Goal: Transaction & Acquisition: Purchase product/service

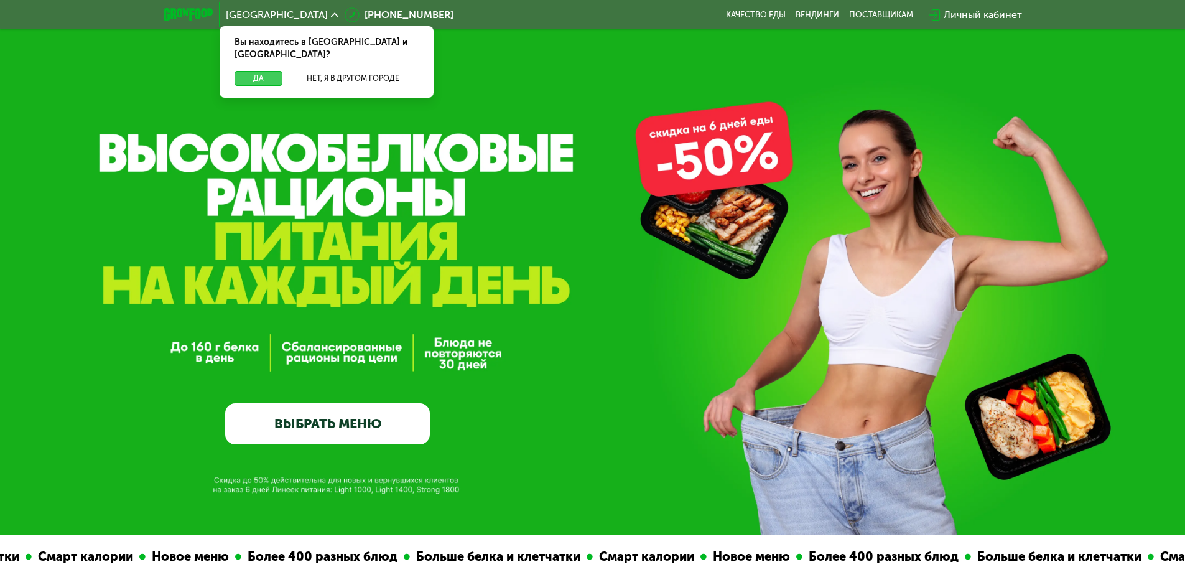
click at [256, 71] on button "Да" at bounding box center [259, 78] width 48 height 15
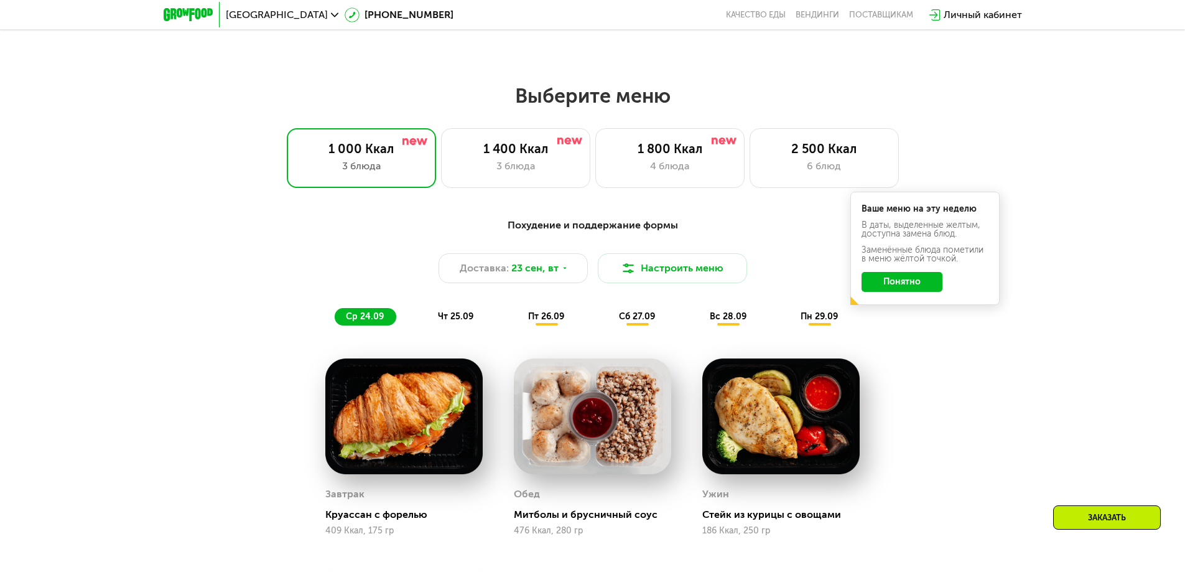
scroll to position [995, 0]
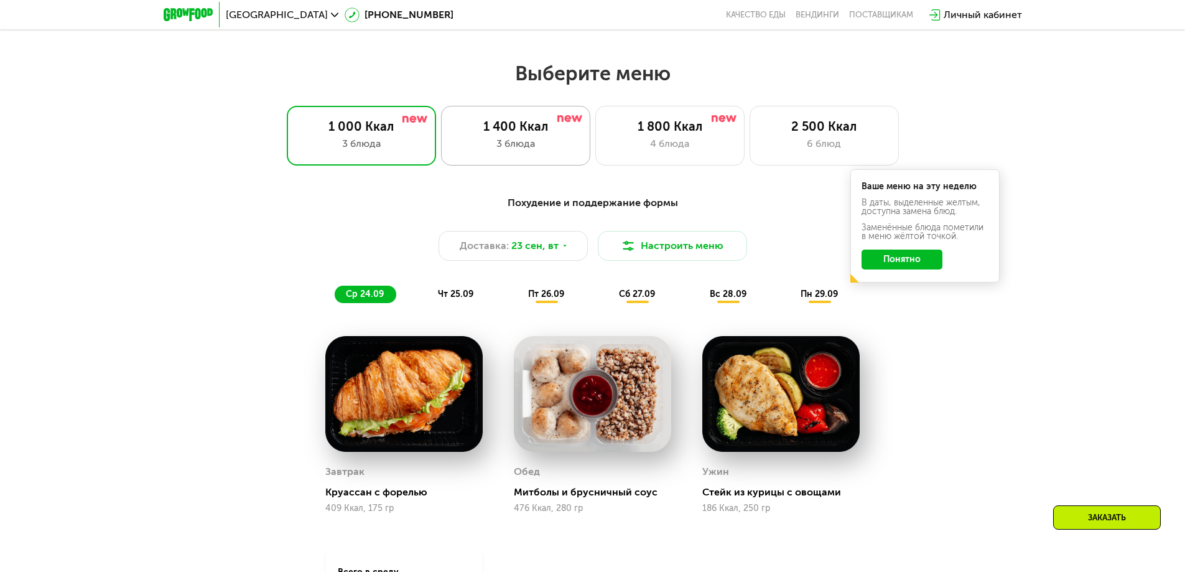
click at [524, 133] on div "1 400 Ккал" at bounding box center [515, 126] width 123 height 15
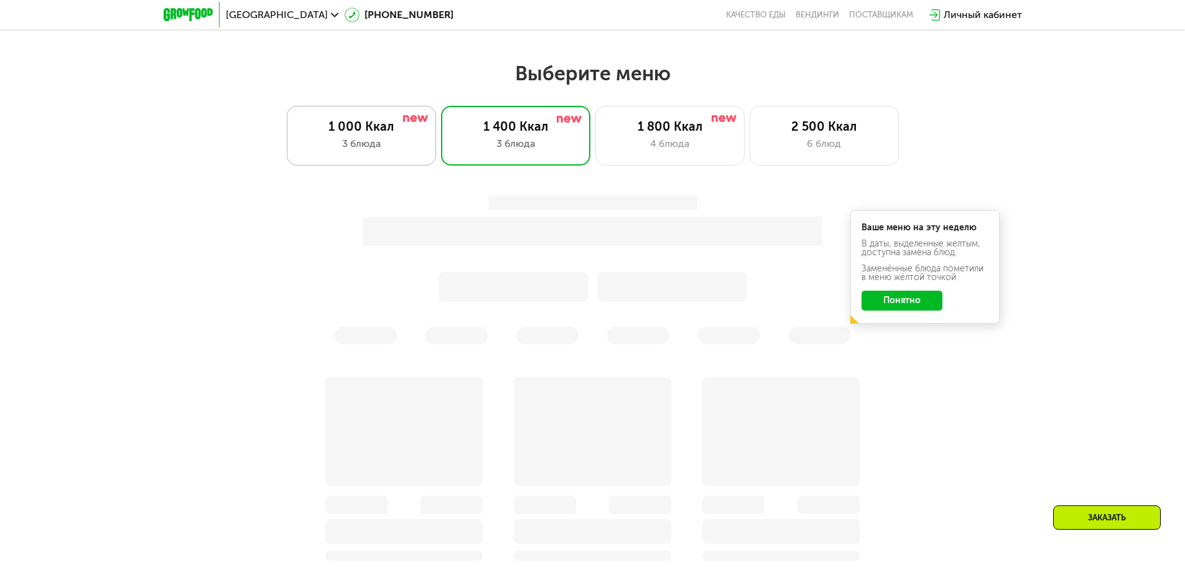
click at [350, 139] on div "1 000 Ккал 3 блюда" at bounding box center [361, 136] width 149 height 60
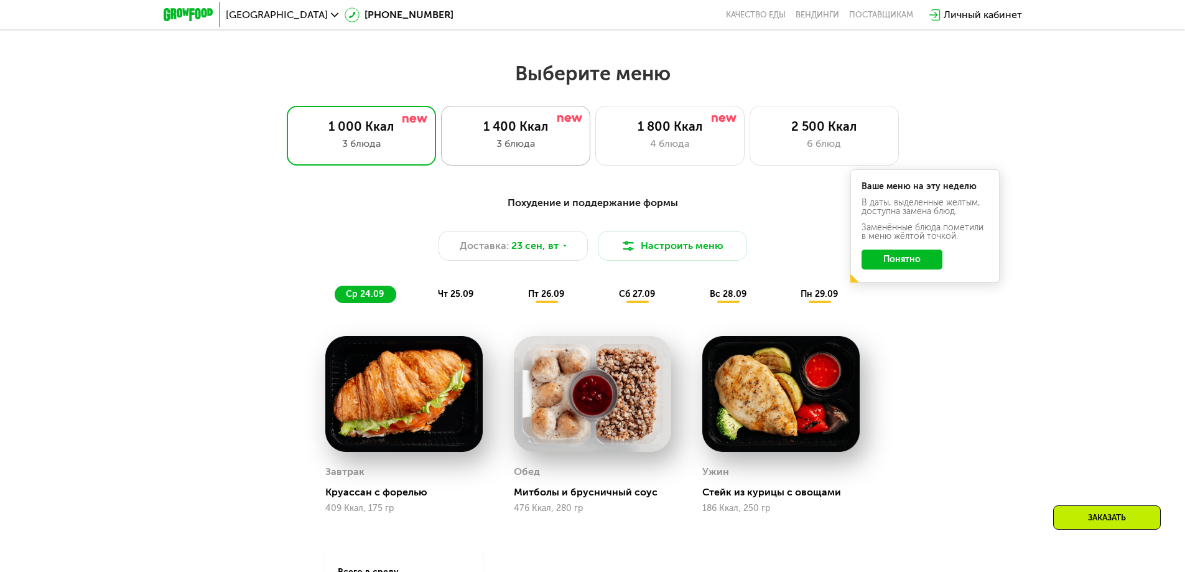
click at [533, 129] on div "1 400 Ккал" at bounding box center [515, 126] width 123 height 15
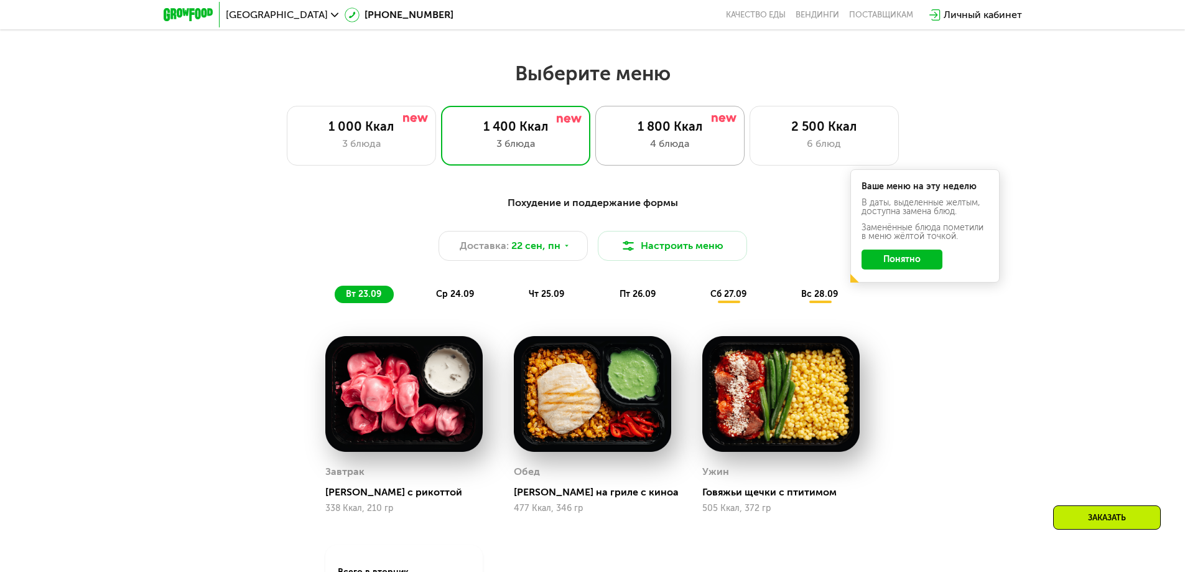
click at [676, 134] on div "1 800 Ккал" at bounding box center [669, 126] width 123 height 15
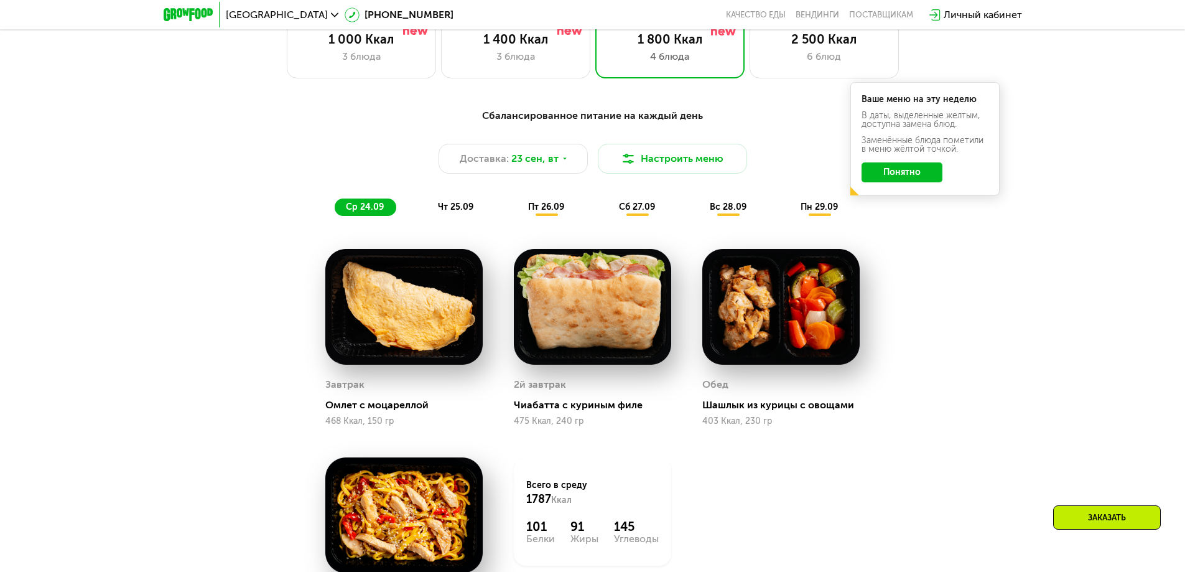
scroll to position [933, 0]
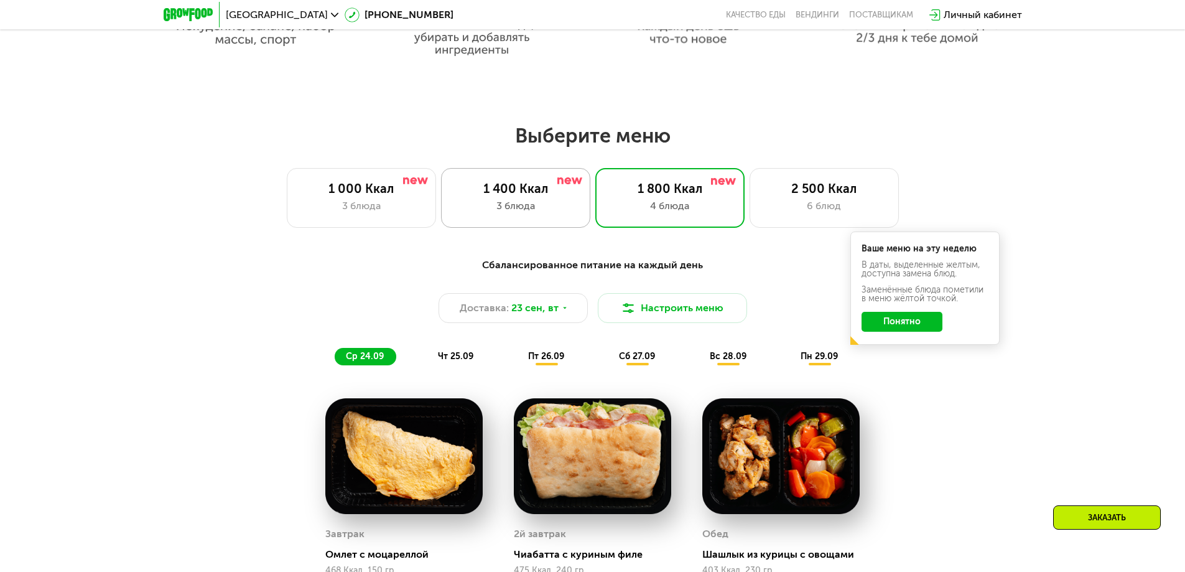
click at [505, 196] on div "1 400 Ккал" at bounding box center [515, 188] width 123 height 15
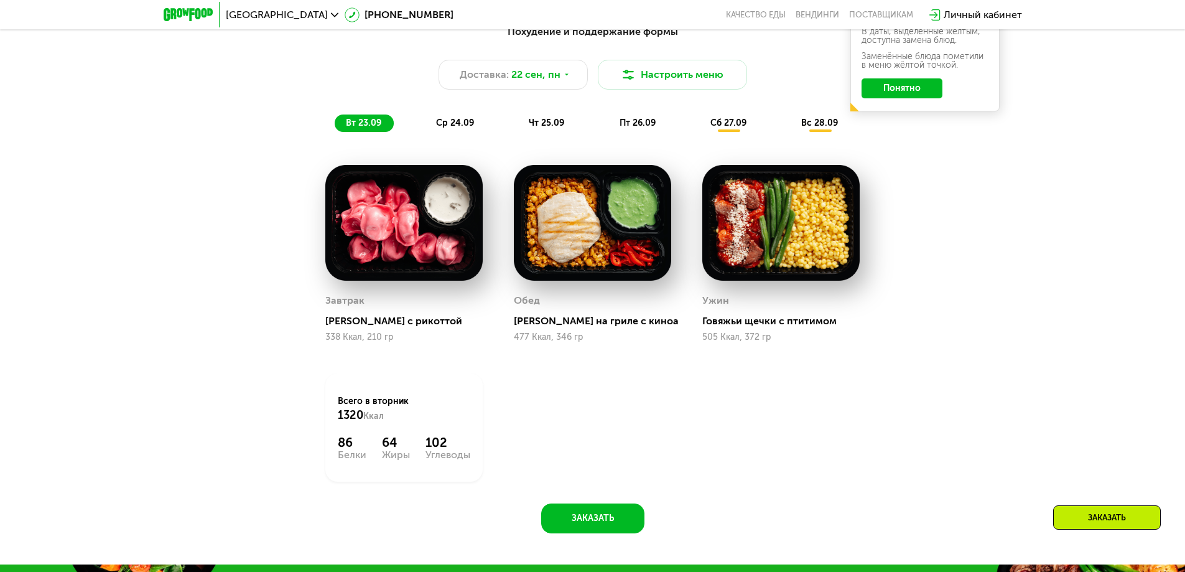
scroll to position [1058, 0]
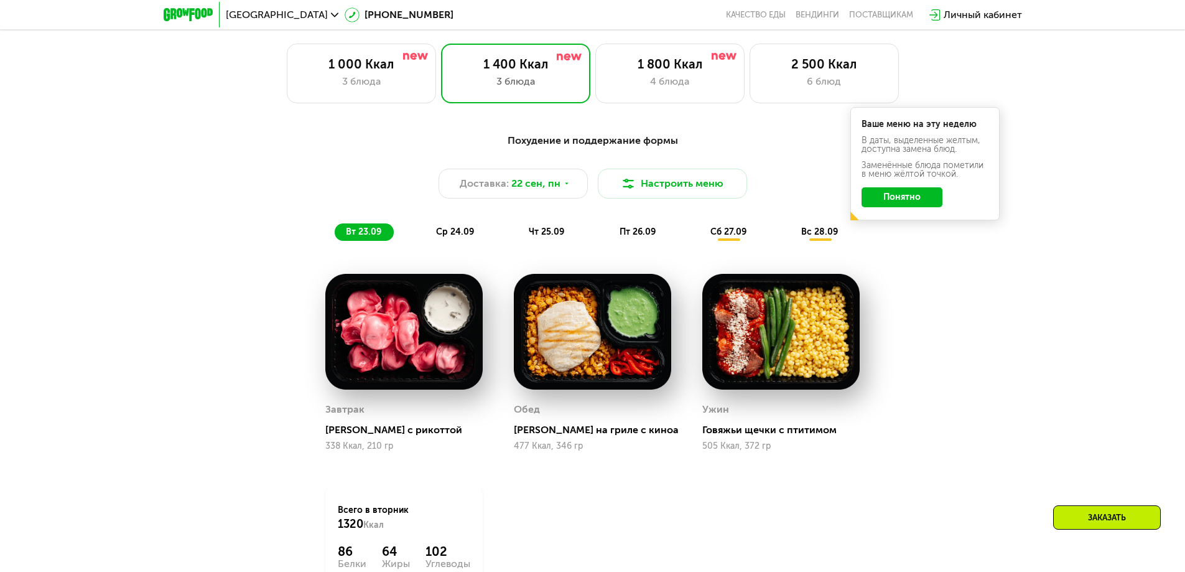
click at [457, 236] on span "ср 24.09" at bounding box center [455, 231] width 38 height 11
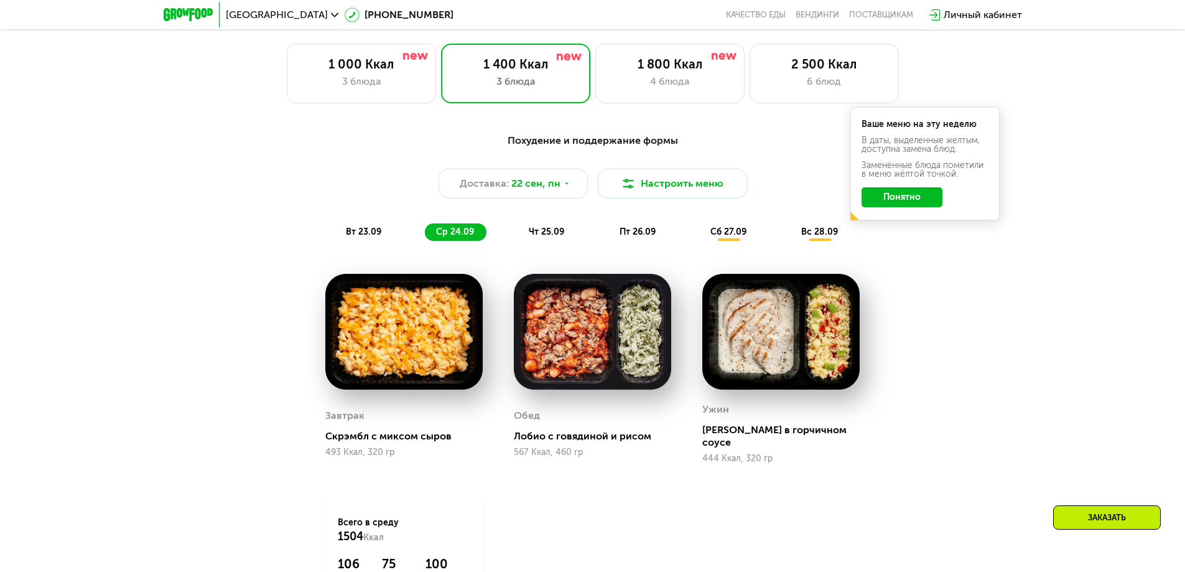
click at [544, 235] on span "чт 25.09" at bounding box center [546, 231] width 35 height 11
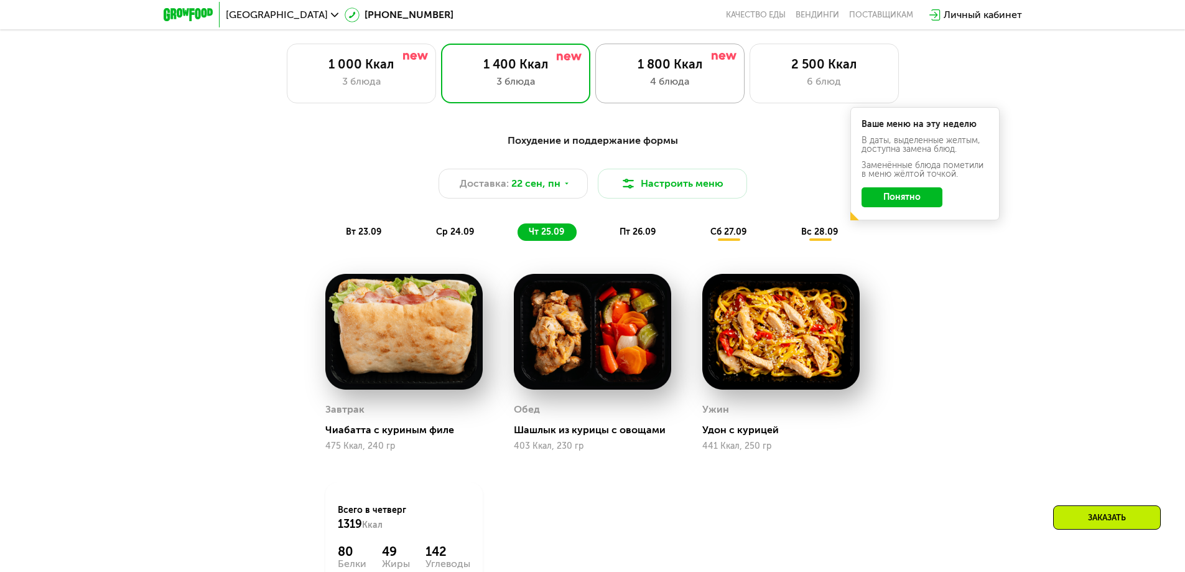
click at [643, 83] on div "4 блюда" at bounding box center [669, 81] width 123 height 15
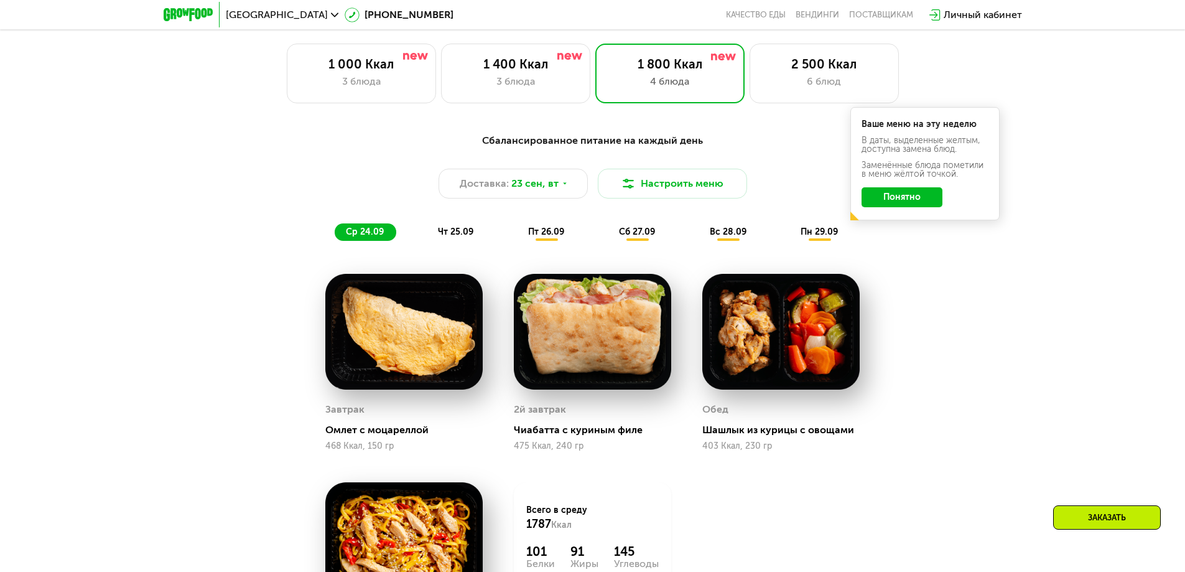
click at [912, 202] on button "Понятно" at bounding box center [902, 197] width 81 height 20
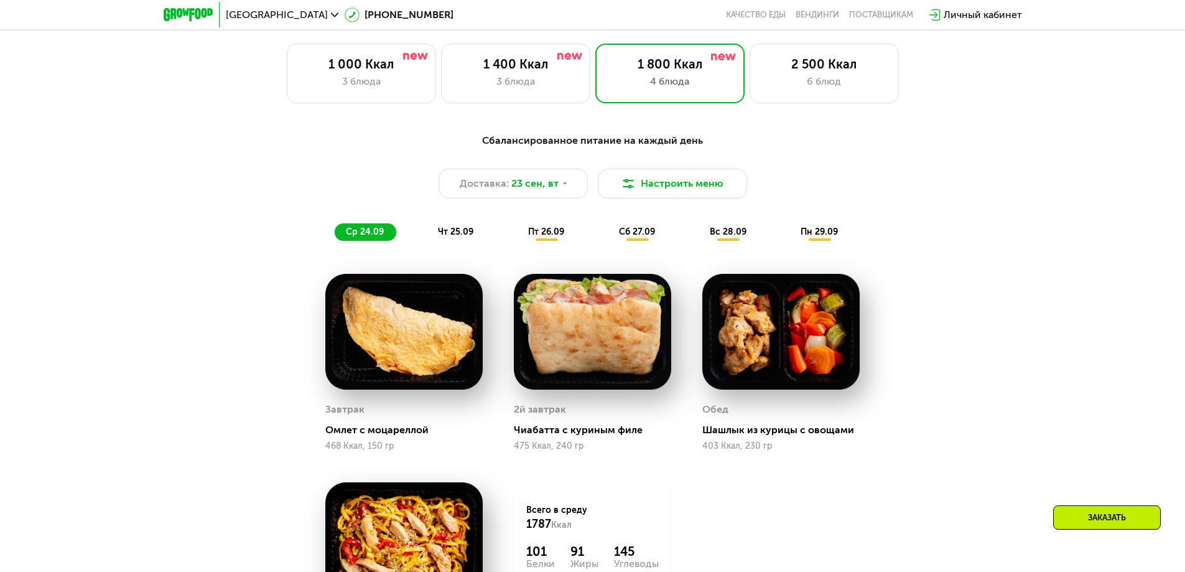
click at [563, 236] on span "пт 26.09" at bounding box center [546, 231] width 36 height 11
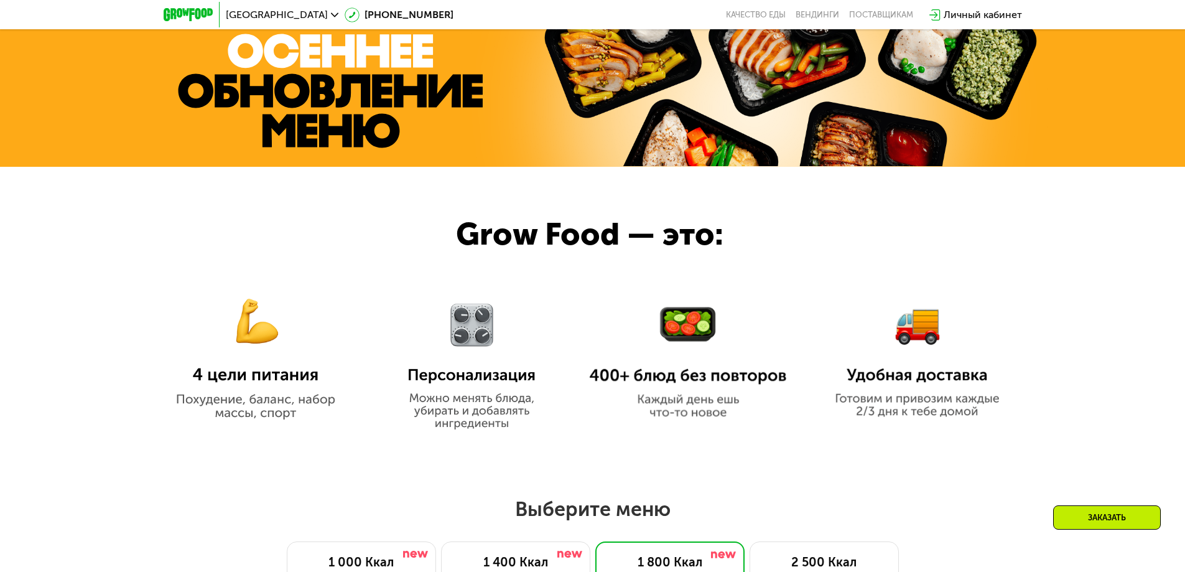
scroll to position [871, 0]
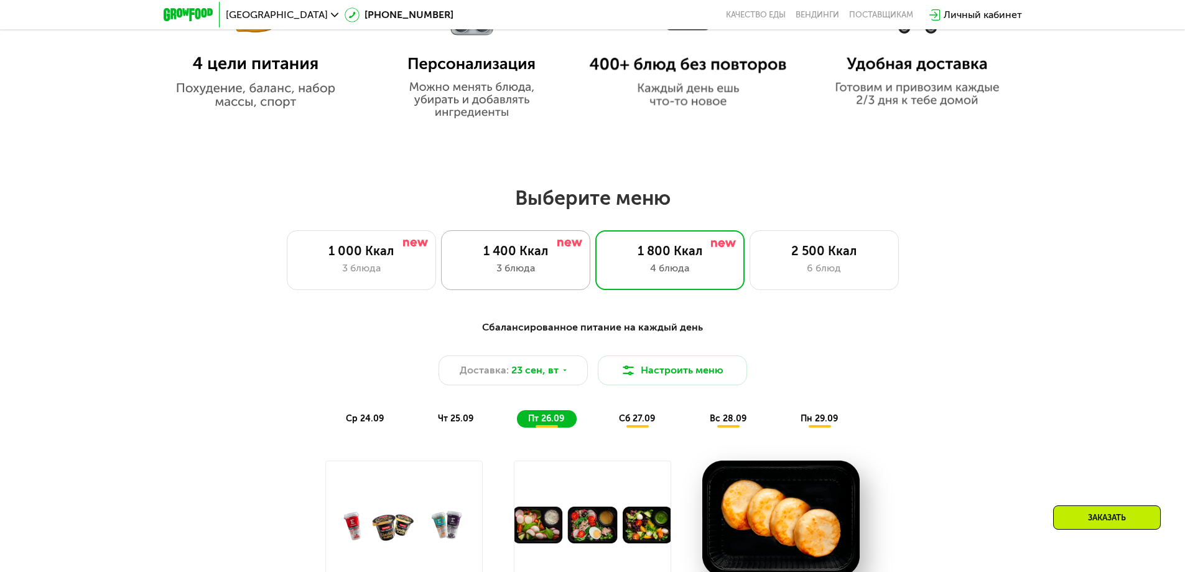
click at [506, 258] on div "1 400 Ккал" at bounding box center [515, 250] width 123 height 15
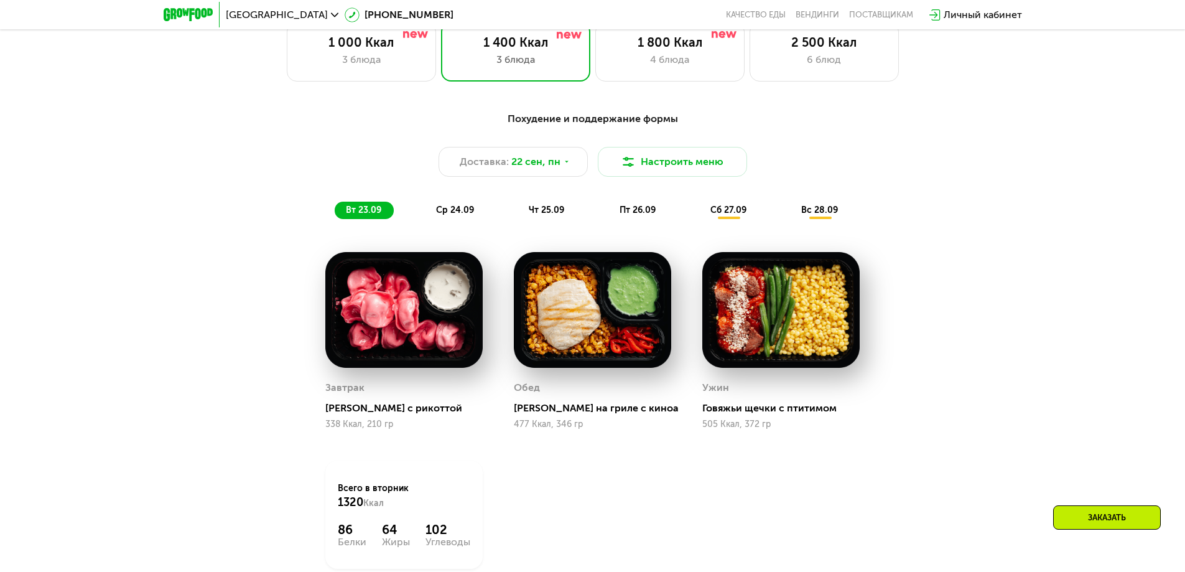
scroll to position [1058, 0]
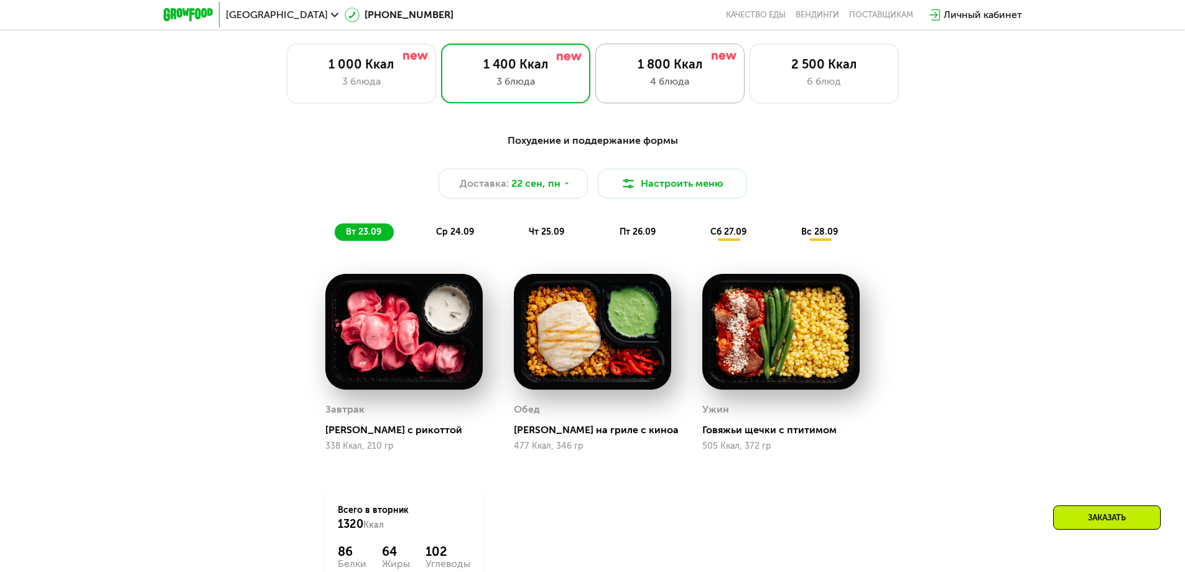
click at [666, 77] on div "1 800 Ккал 4 блюда" at bounding box center [669, 74] width 149 height 60
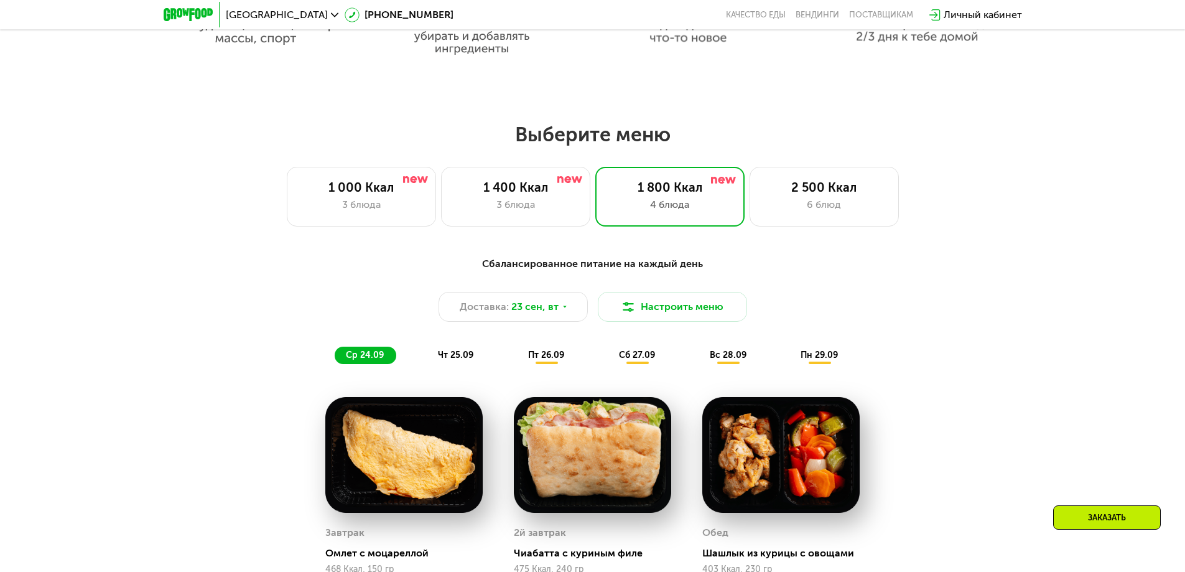
scroll to position [933, 0]
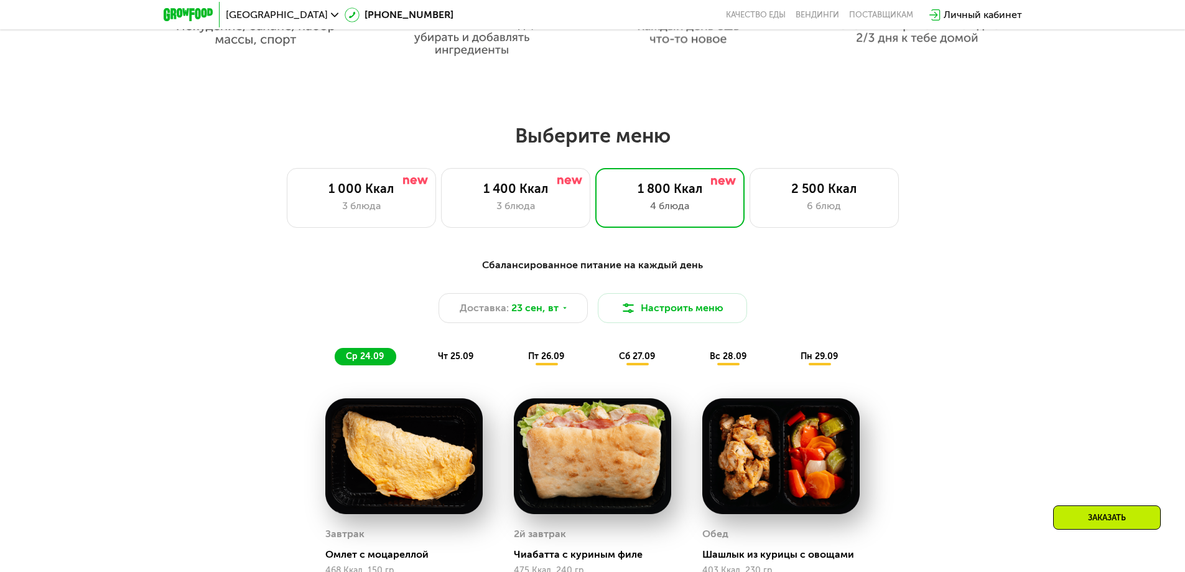
click at [646, 361] on span "сб 27.09" at bounding box center [637, 356] width 36 height 11
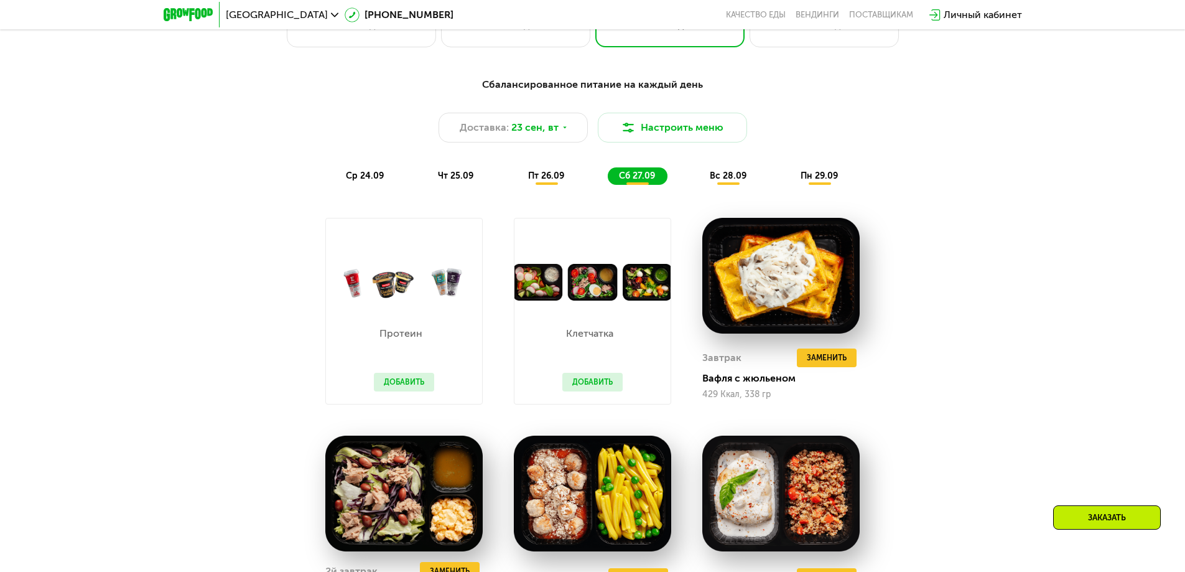
scroll to position [1120, 0]
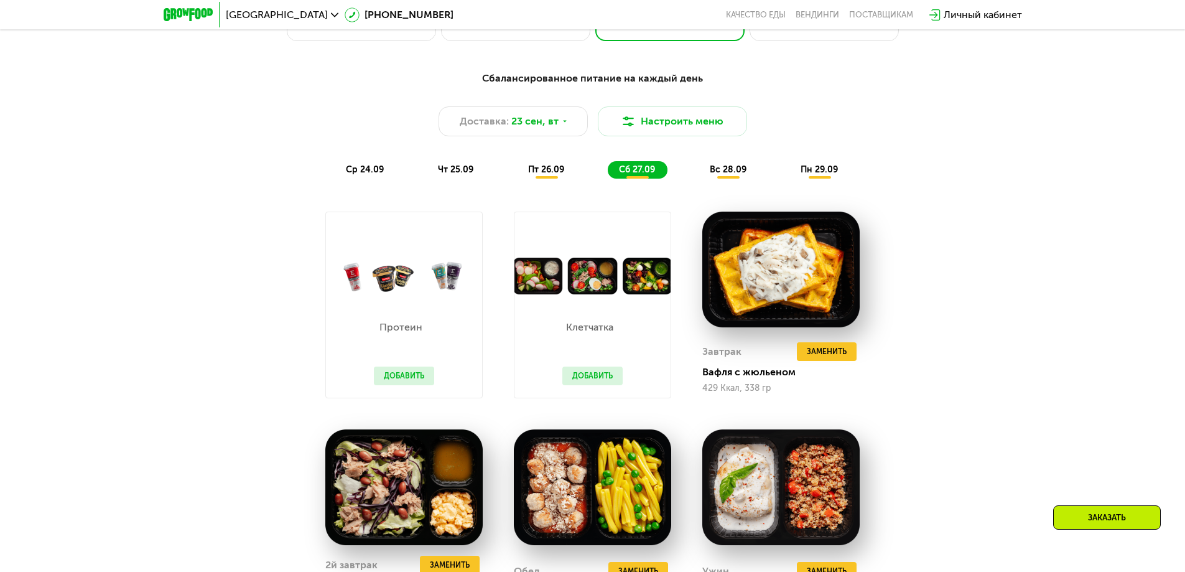
click at [596, 292] on img at bounding box center [592, 276] width 156 height 37
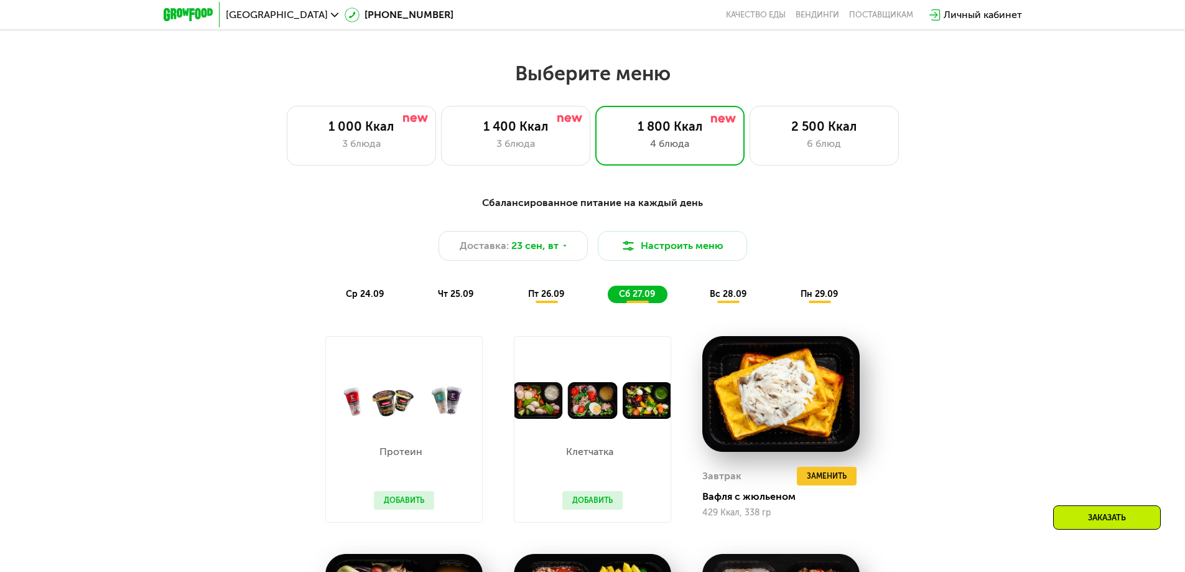
scroll to position [933, 0]
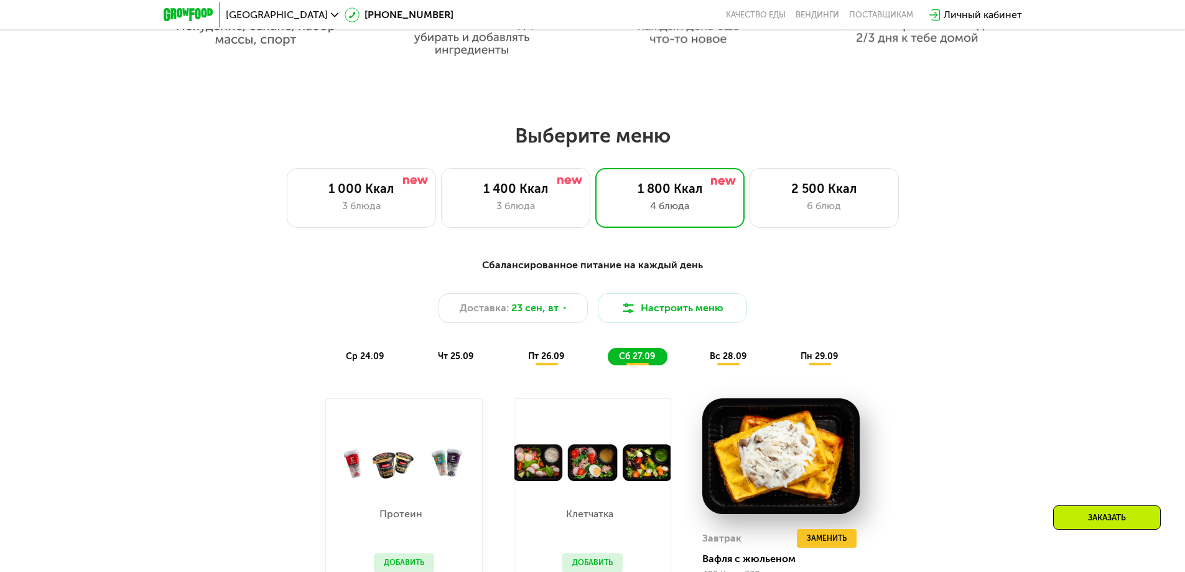
click at [457, 360] on span "чт 25.09" at bounding box center [455, 356] width 35 height 11
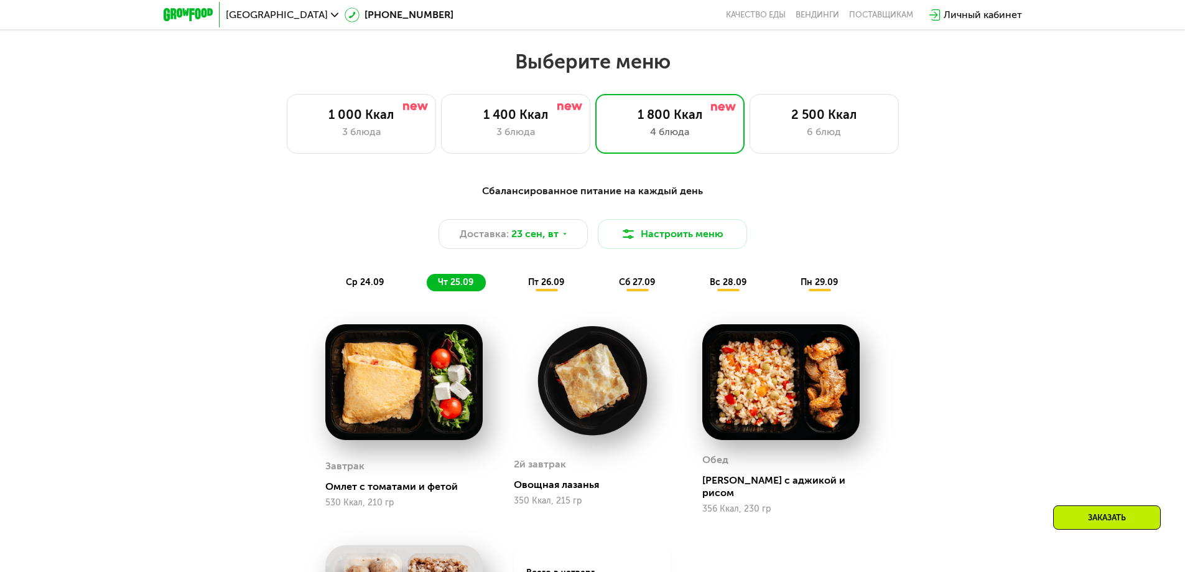
scroll to position [995, 0]
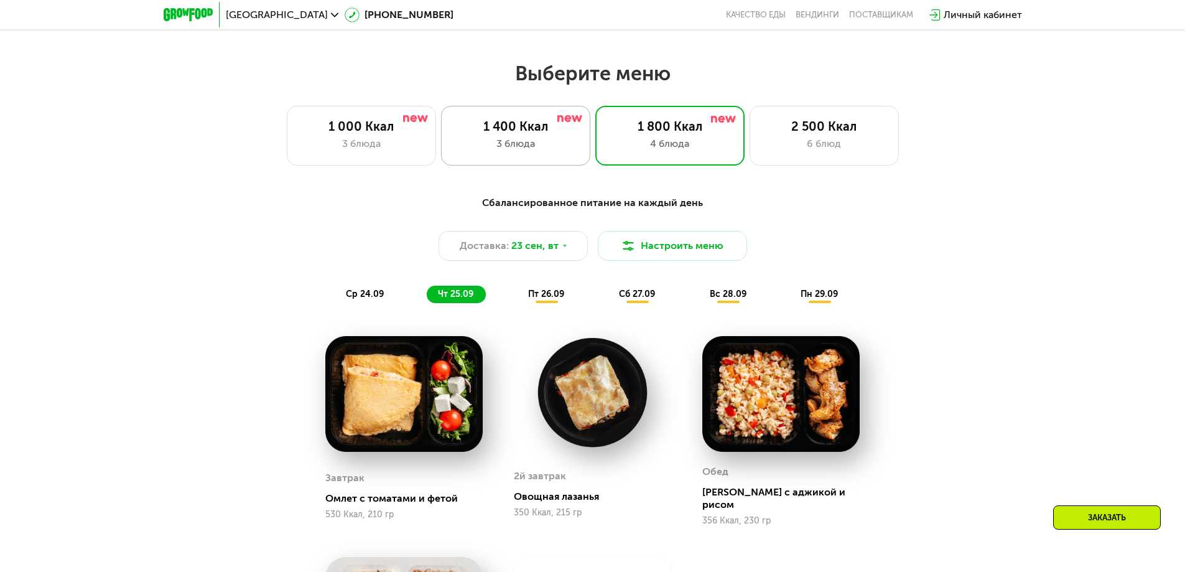
click at [537, 134] on div "1 400 Ккал" at bounding box center [515, 126] width 123 height 15
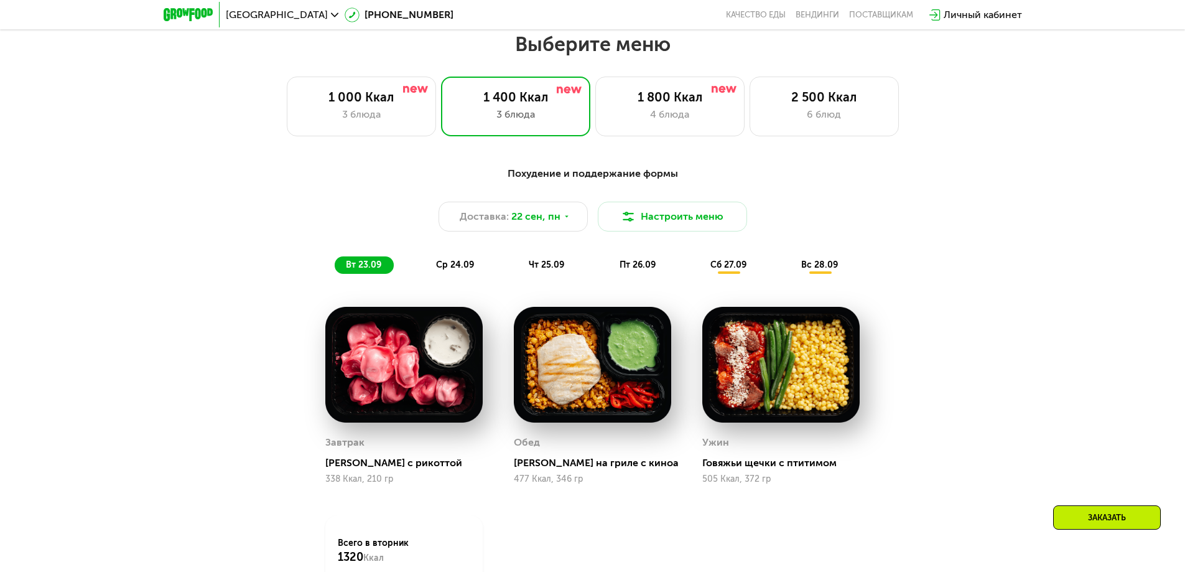
scroll to position [933, 0]
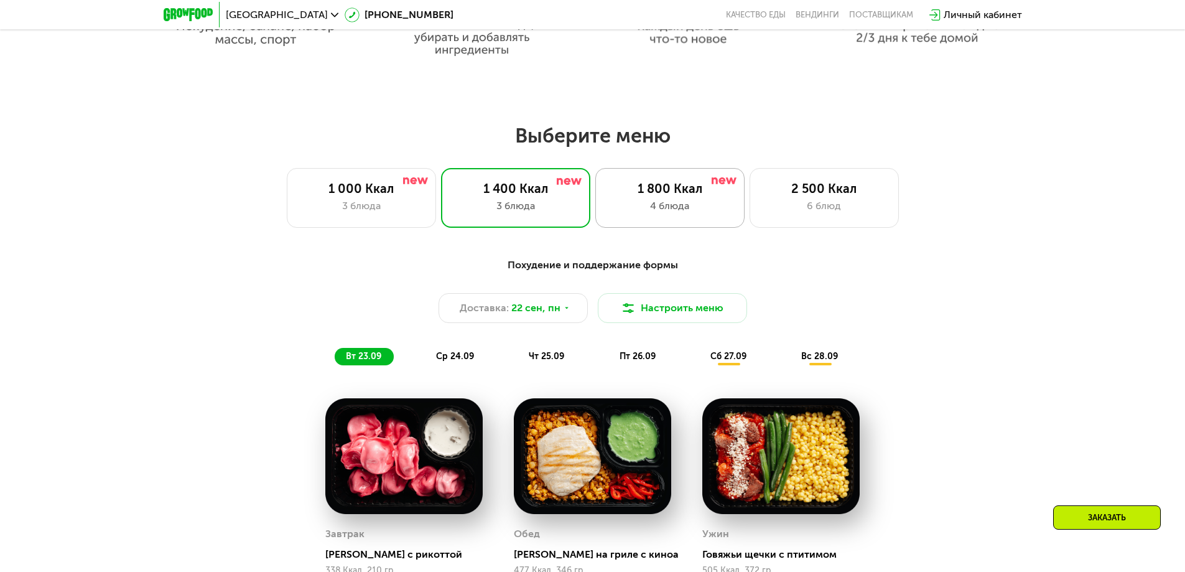
click at [663, 196] on div "1 800 Ккал" at bounding box center [669, 188] width 123 height 15
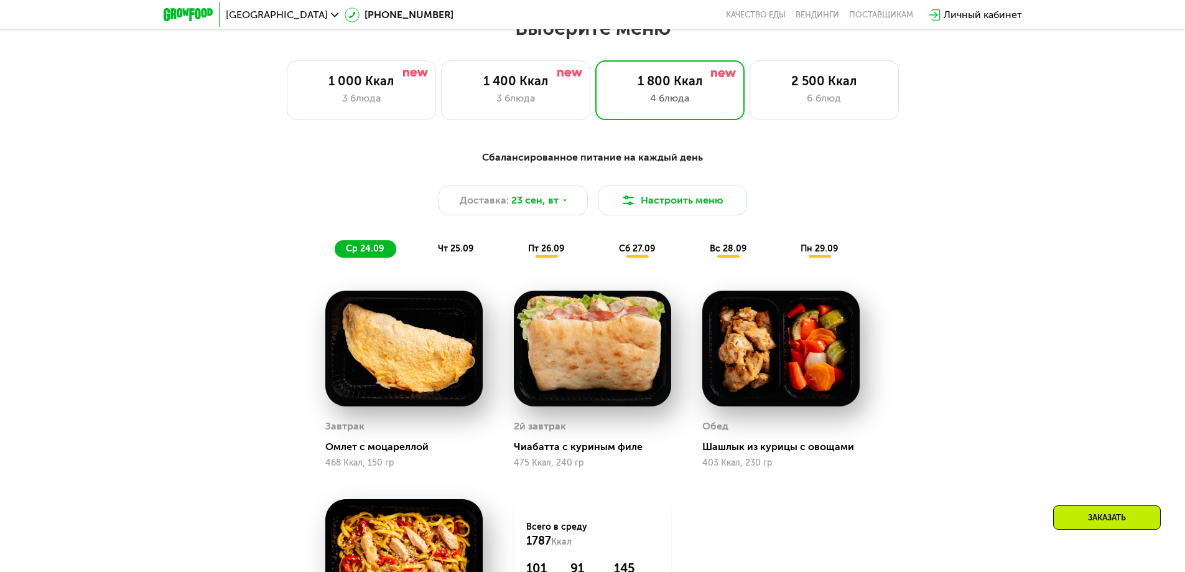
scroll to position [1058, 0]
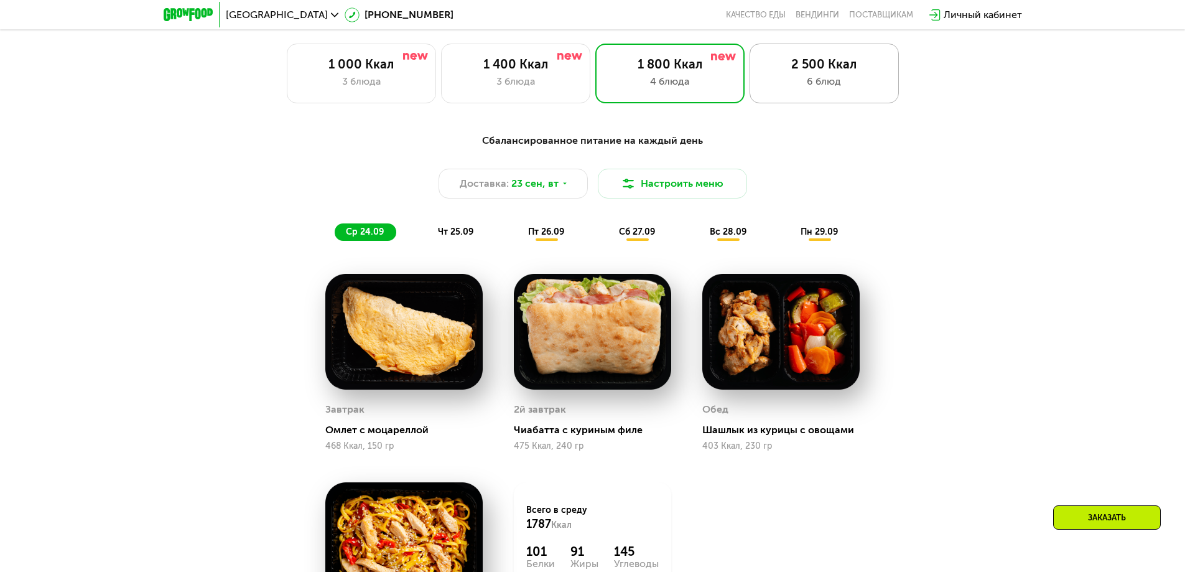
click at [834, 79] on div "6 блюд" at bounding box center [824, 81] width 123 height 15
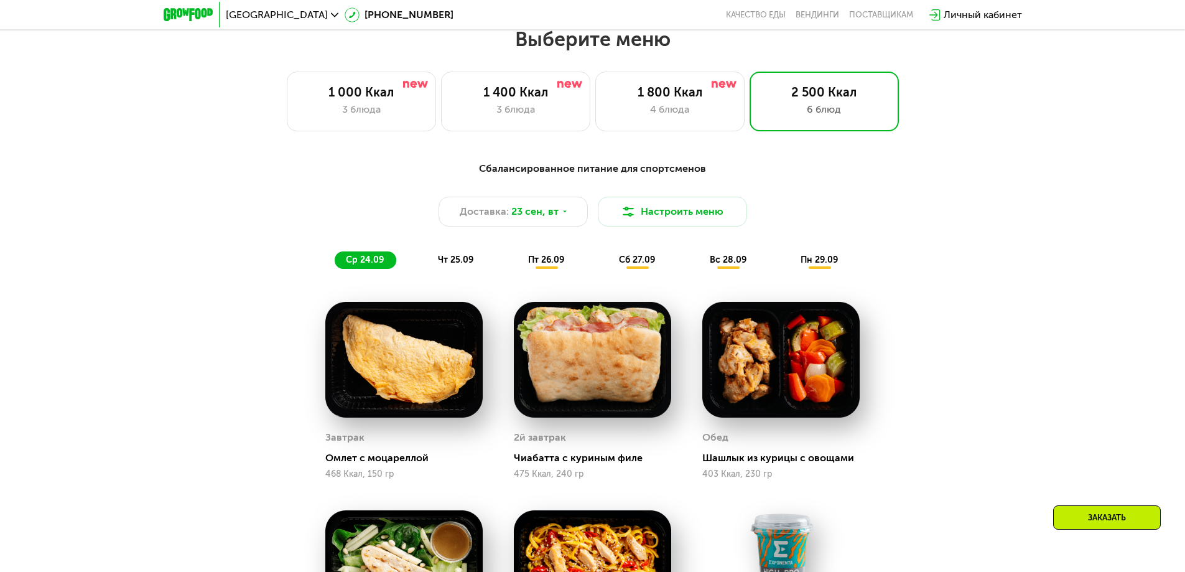
scroll to position [995, 0]
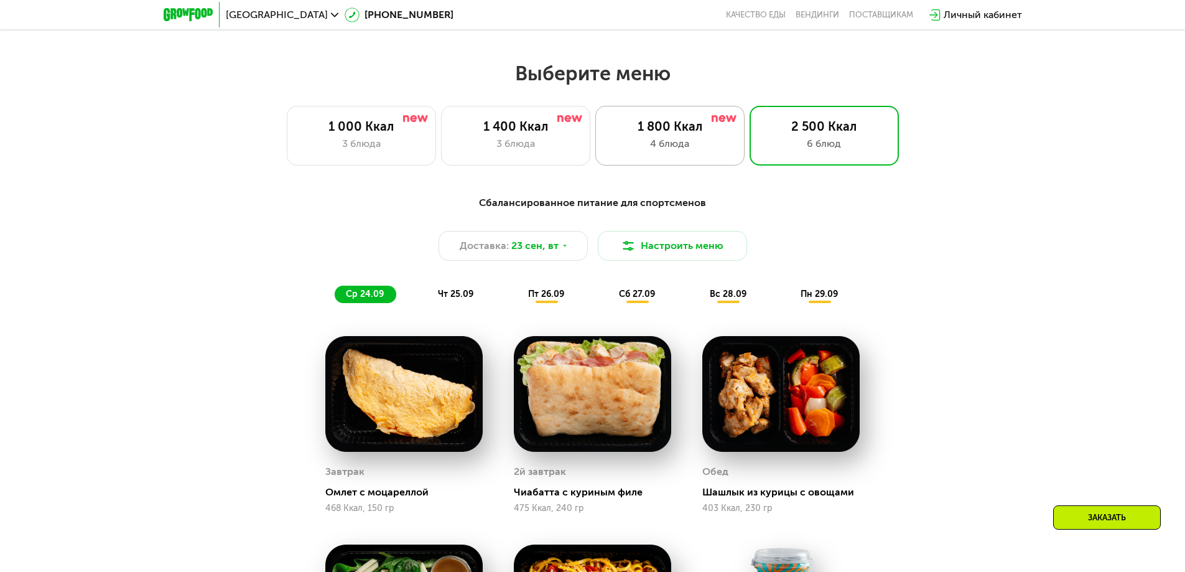
click at [684, 139] on div "1 800 Ккал 4 блюда" at bounding box center [669, 136] width 149 height 60
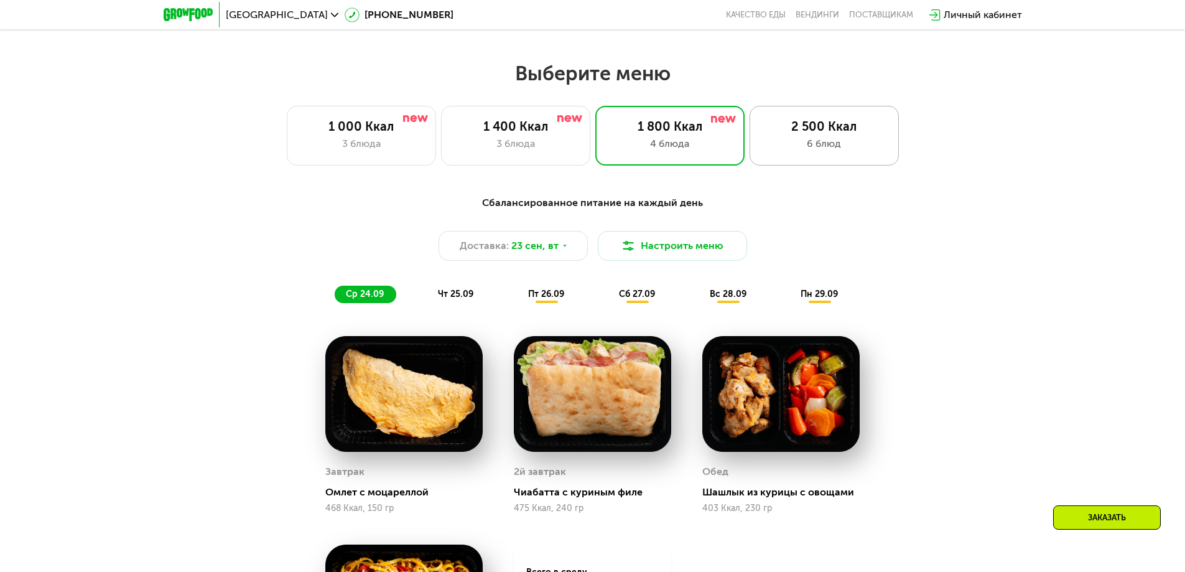
click at [810, 134] on div "2 500 Ккал" at bounding box center [824, 126] width 123 height 15
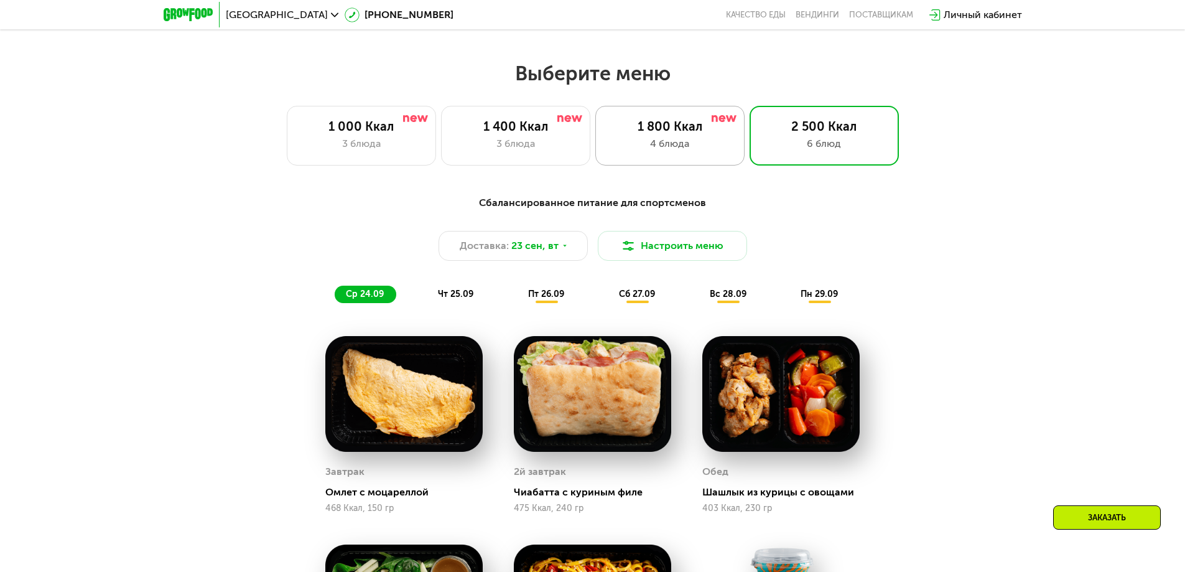
click at [663, 134] on div "1 800 Ккал" at bounding box center [669, 126] width 123 height 15
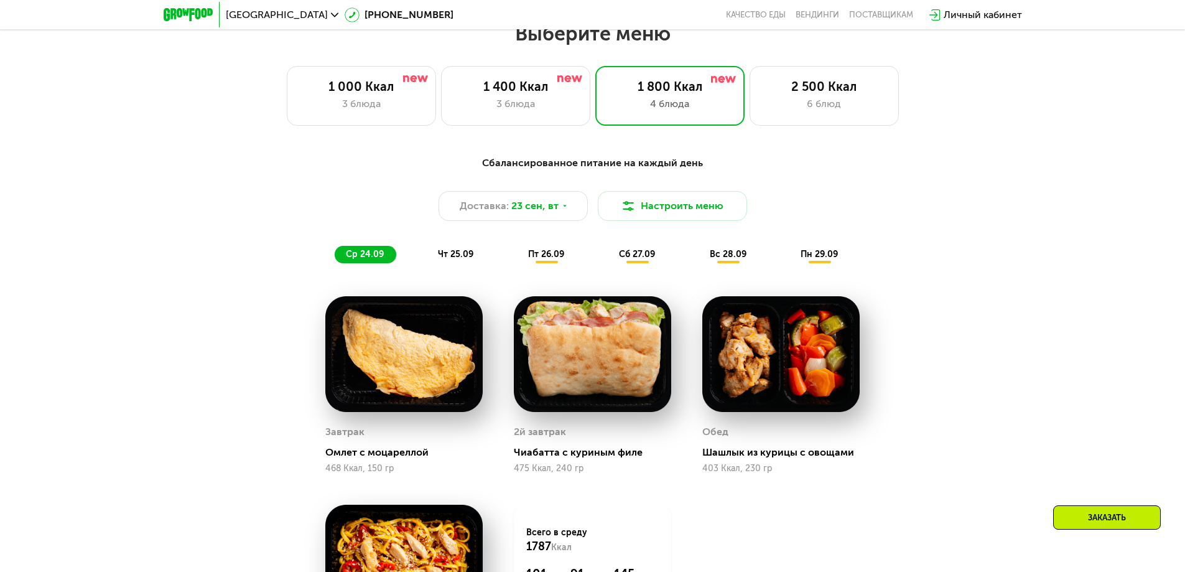
scroll to position [1058, 0]
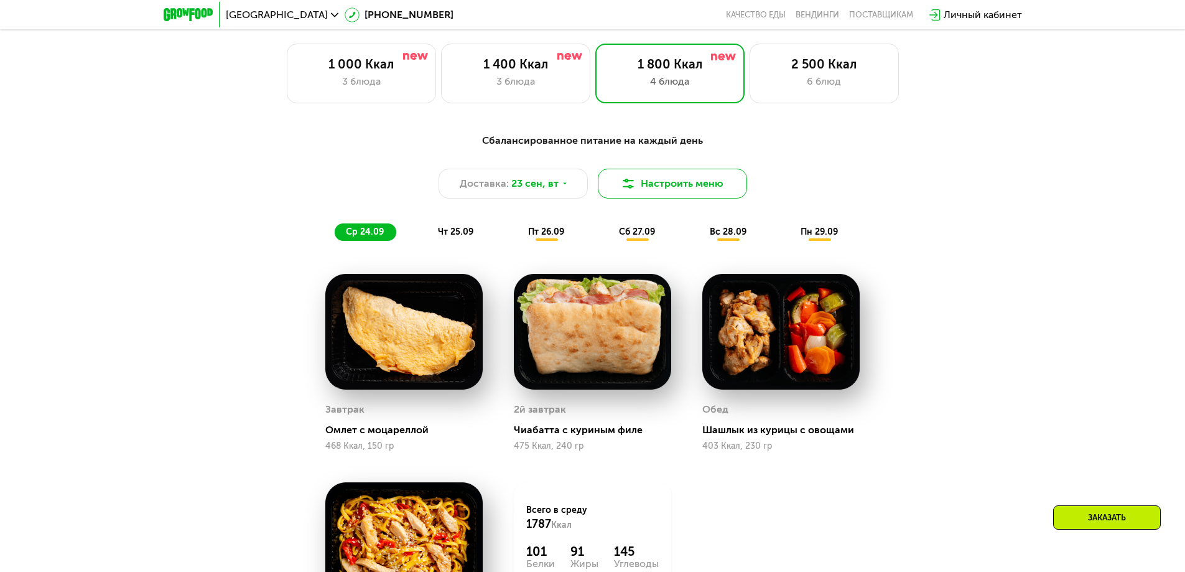
click at [680, 187] on button "Настроить меню" at bounding box center [672, 184] width 149 height 30
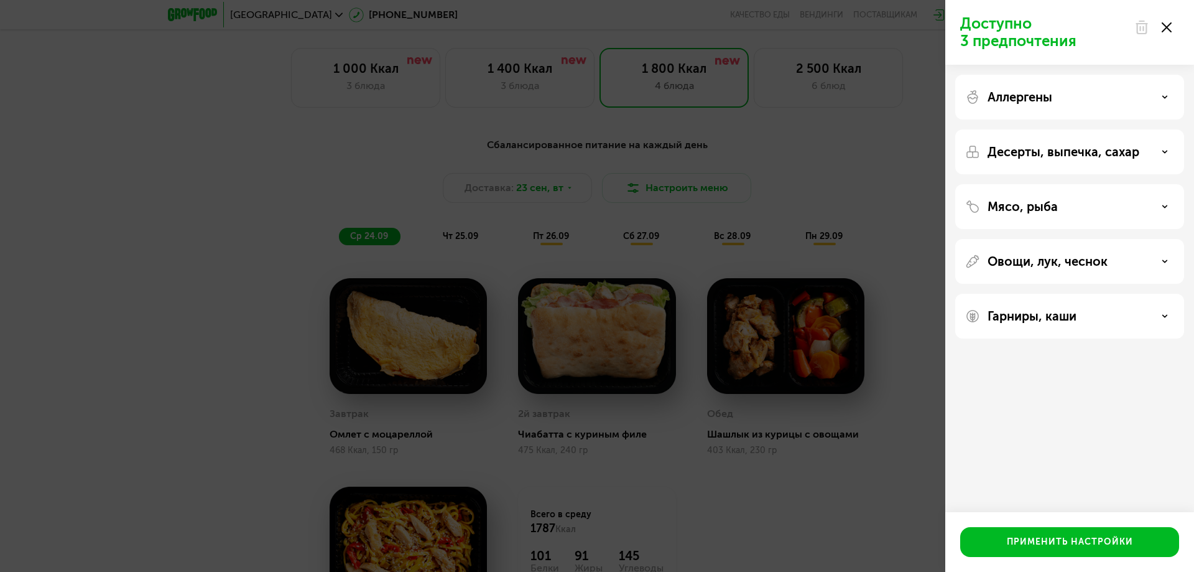
click at [1166, 27] on use at bounding box center [1167, 27] width 10 height 10
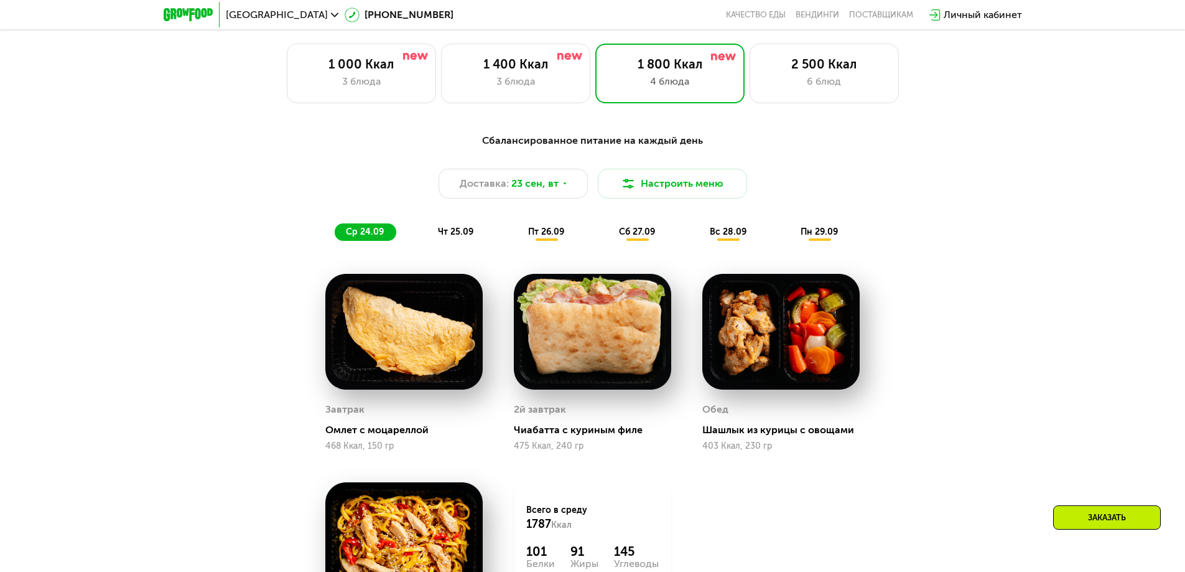
click at [450, 237] on span "чт 25.09" at bounding box center [455, 231] width 35 height 11
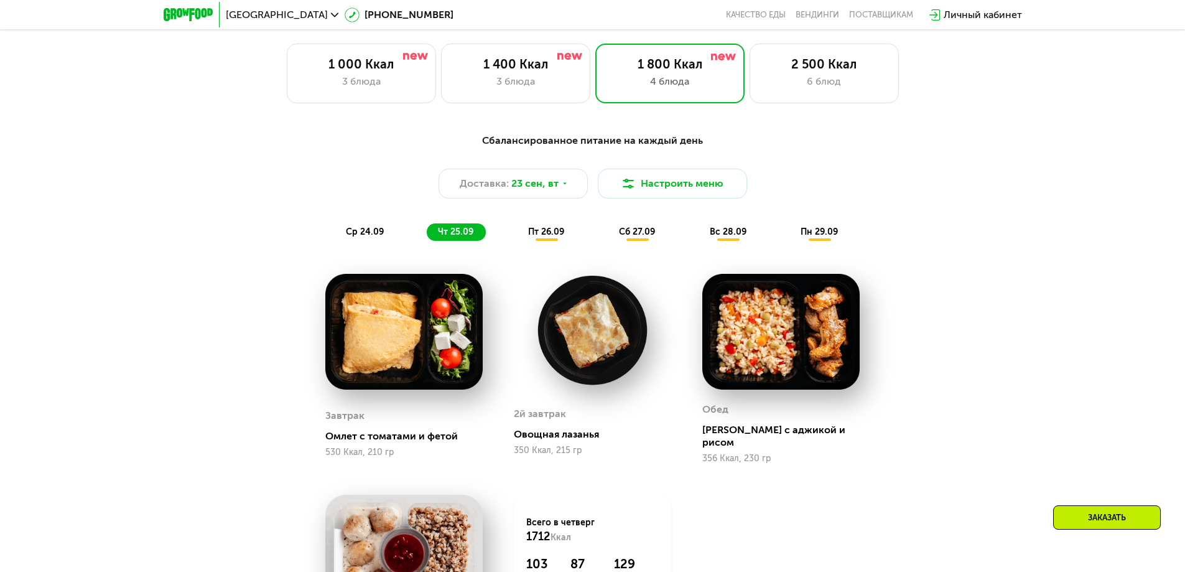
scroll to position [1120, 0]
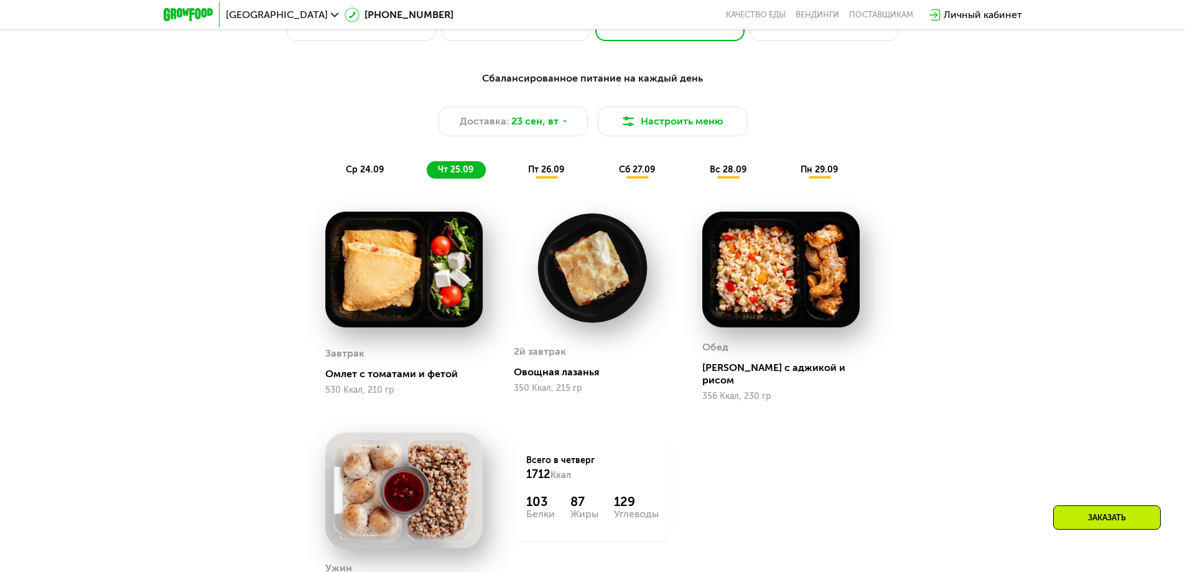
click at [340, 176] on div "ср 24.09" at bounding box center [366, 169] width 62 height 17
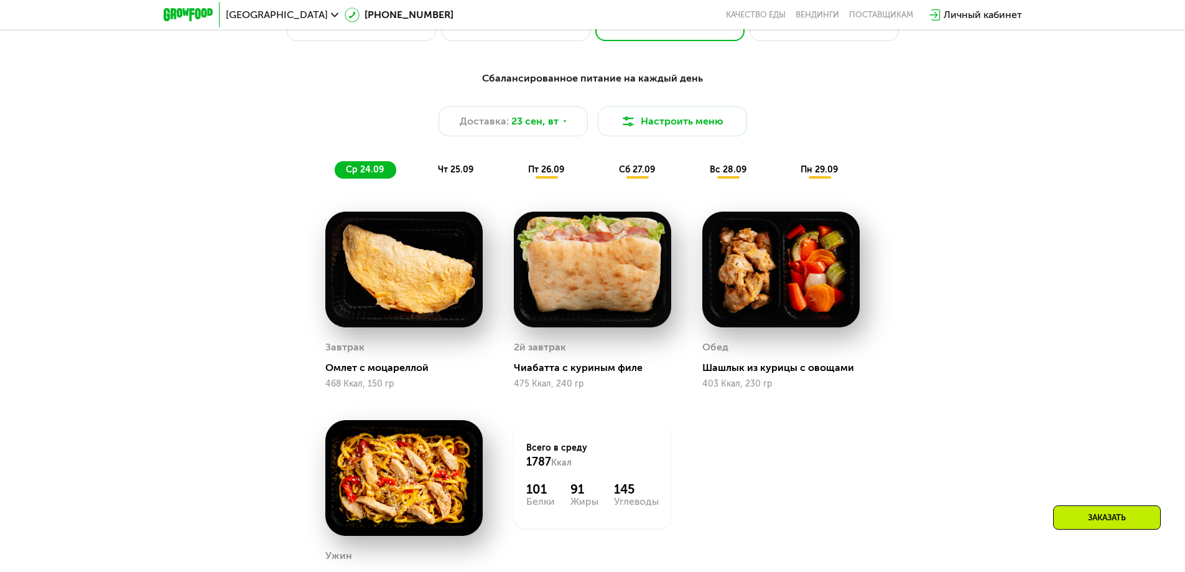
click at [462, 174] on span "чт 25.09" at bounding box center [455, 169] width 35 height 11
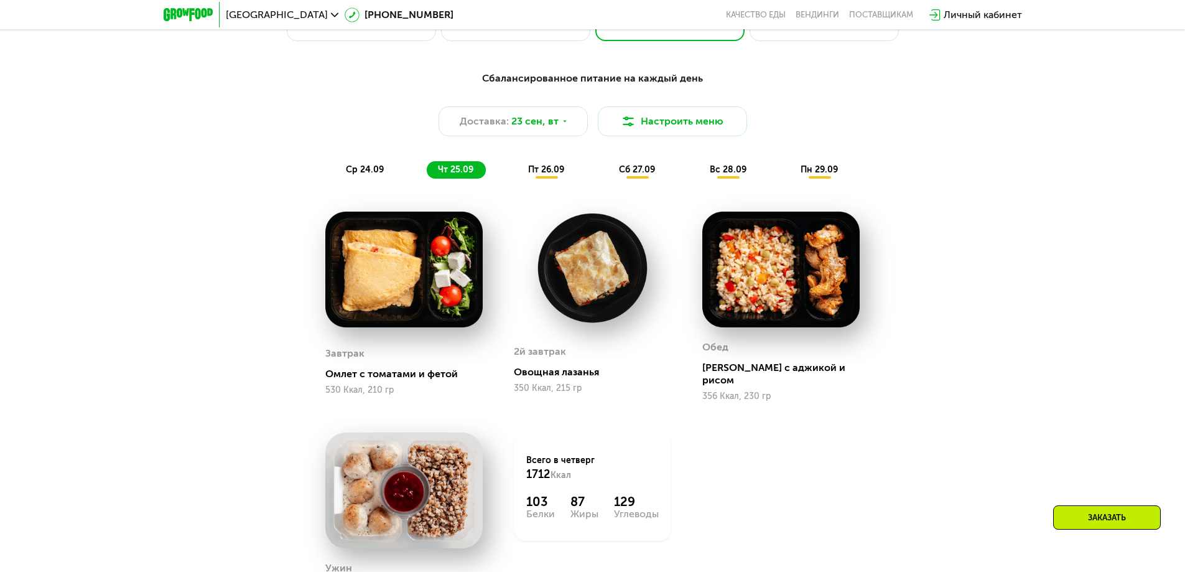
click at [544, 175] on span "пт 26.09" at bounding box center [546, 169] width 36 height 11
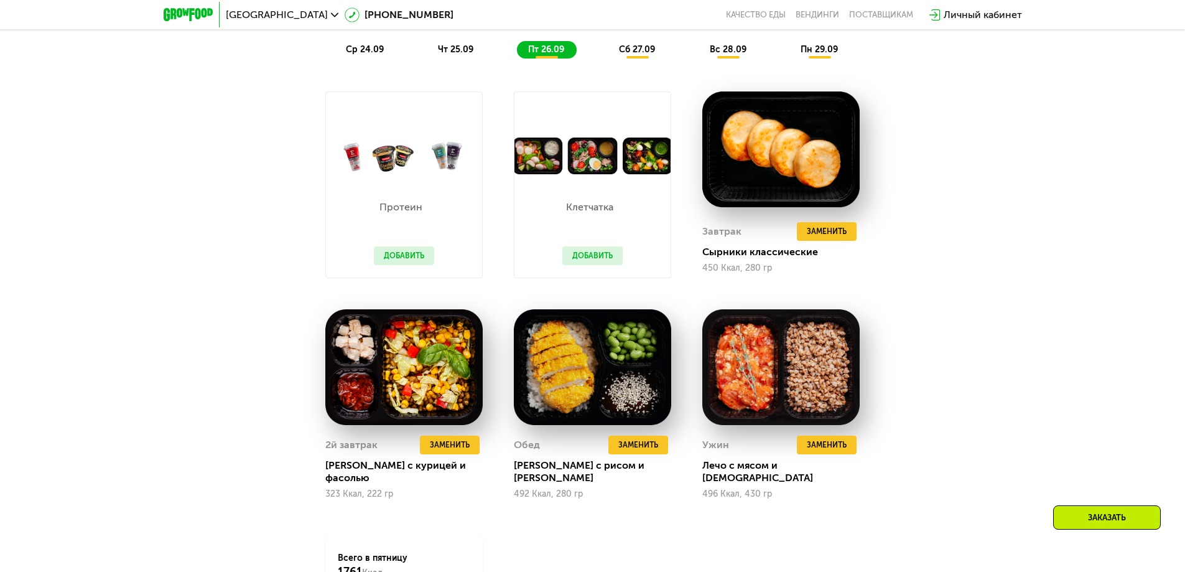
scroll to position [1244, 0]
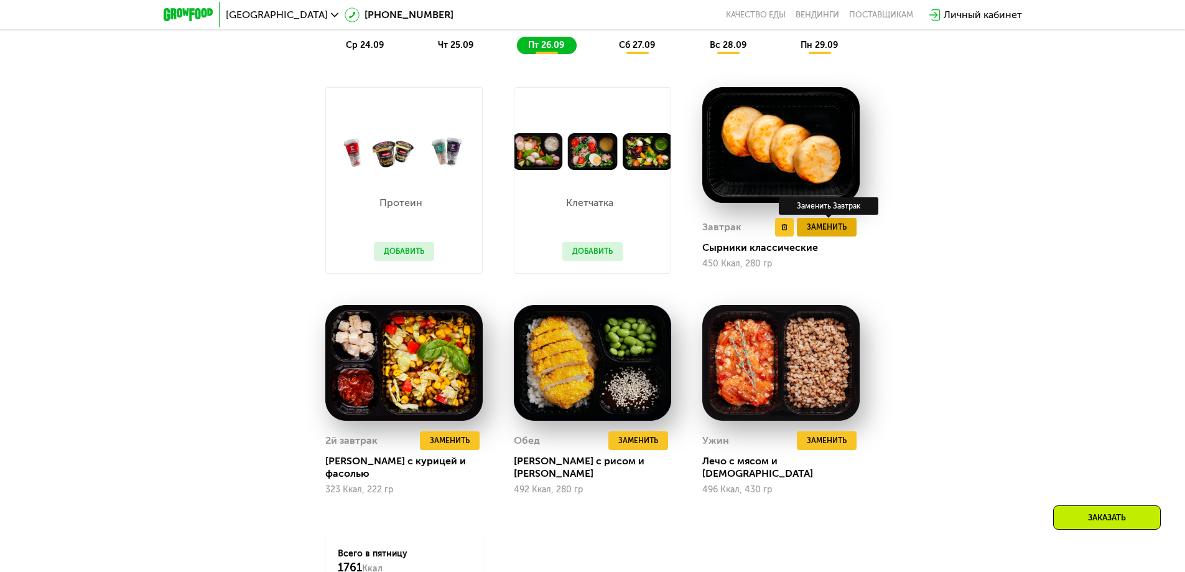
click at [837, 230] on span "Заменить" at bounding box center [827, 227] width 40 height 12
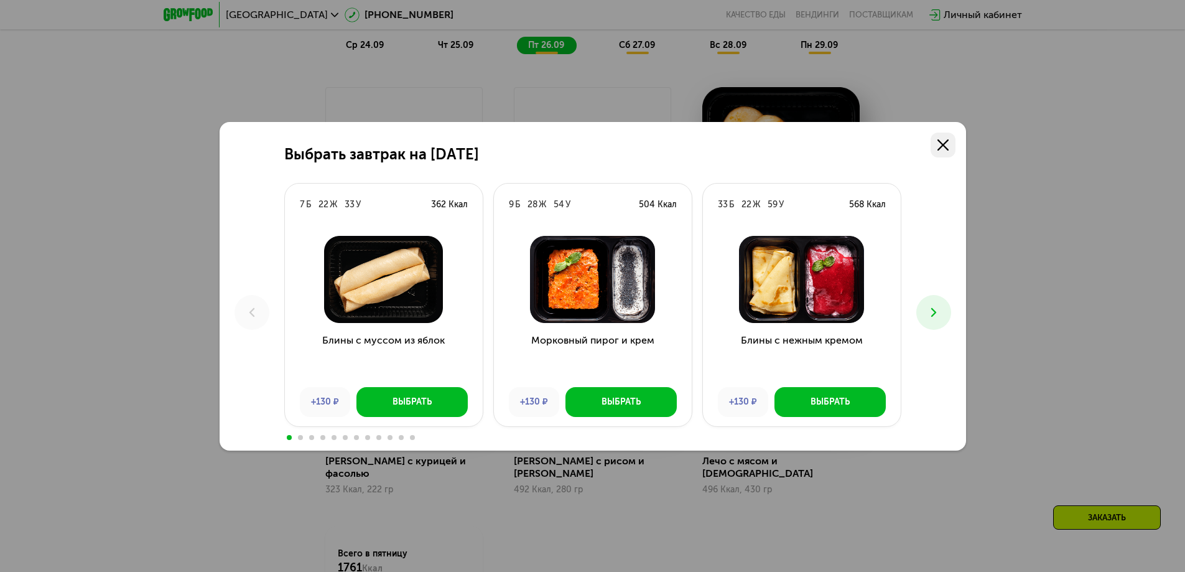
click at [943, 143] on icon at bounding box center [942, 144] width 11 height 11
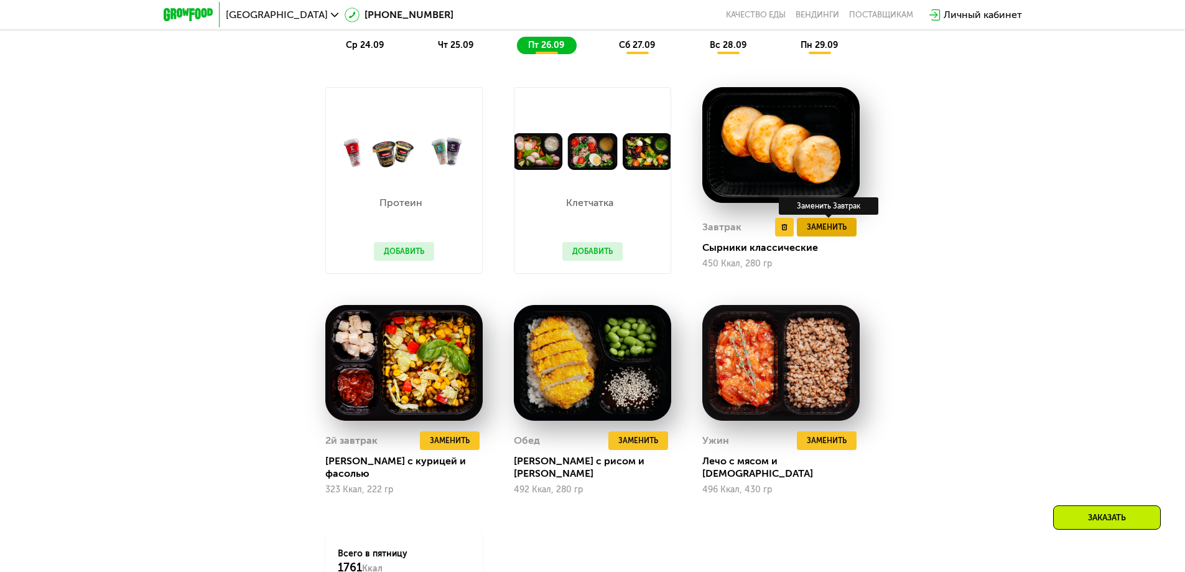
click at [841, 228] on span "Заменить" at bounding box center [827, 227] width 40 height 12
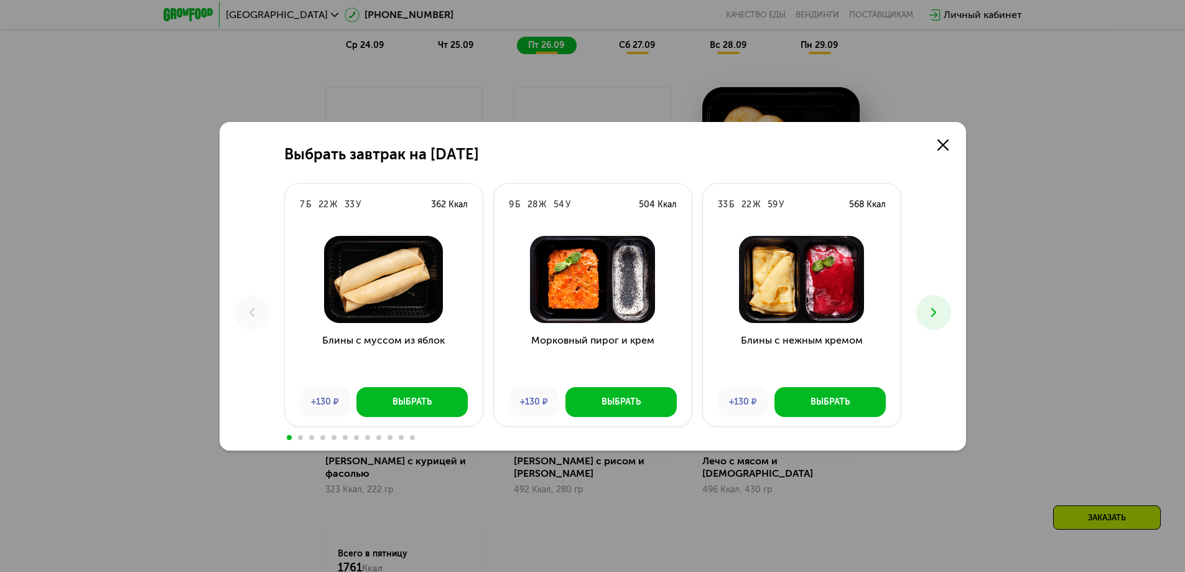
click at [926, 314] on icon at bounding box center [933, 312] width 15 height 15
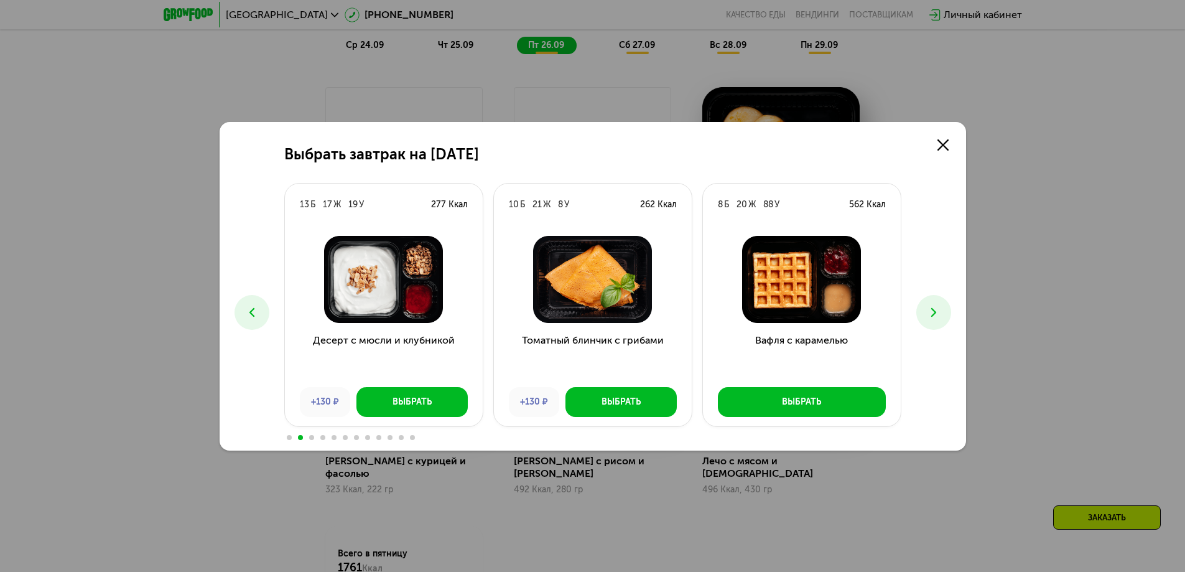
click at [944, 312] on button at bounding box center [933, 312] width 35 height 35
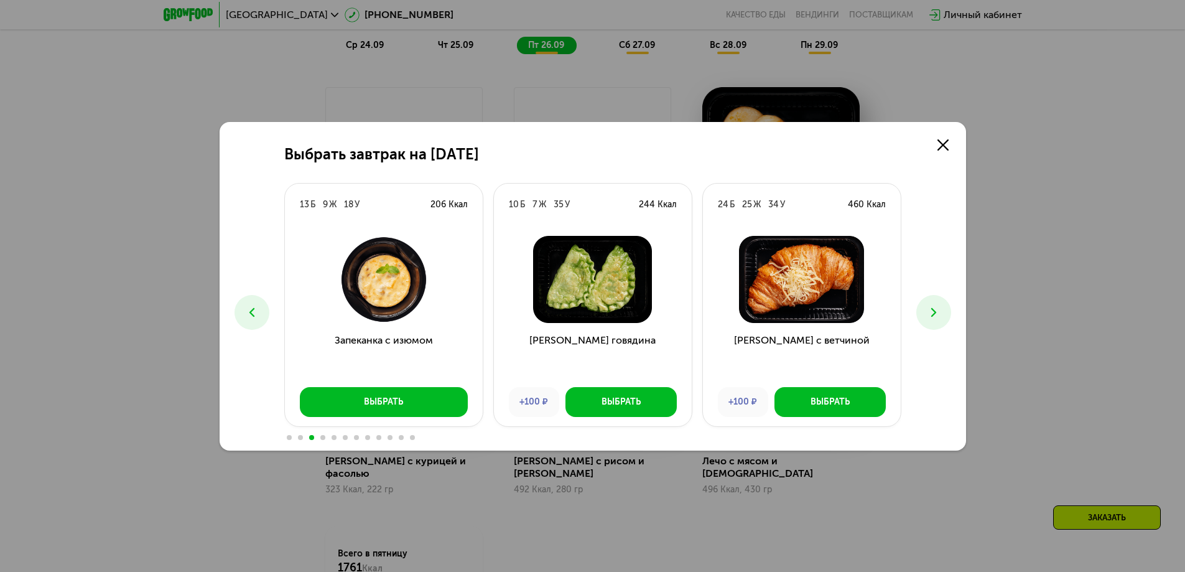
click at [932, 306] on icon at bounding box center [933, 312] width 15 height 15
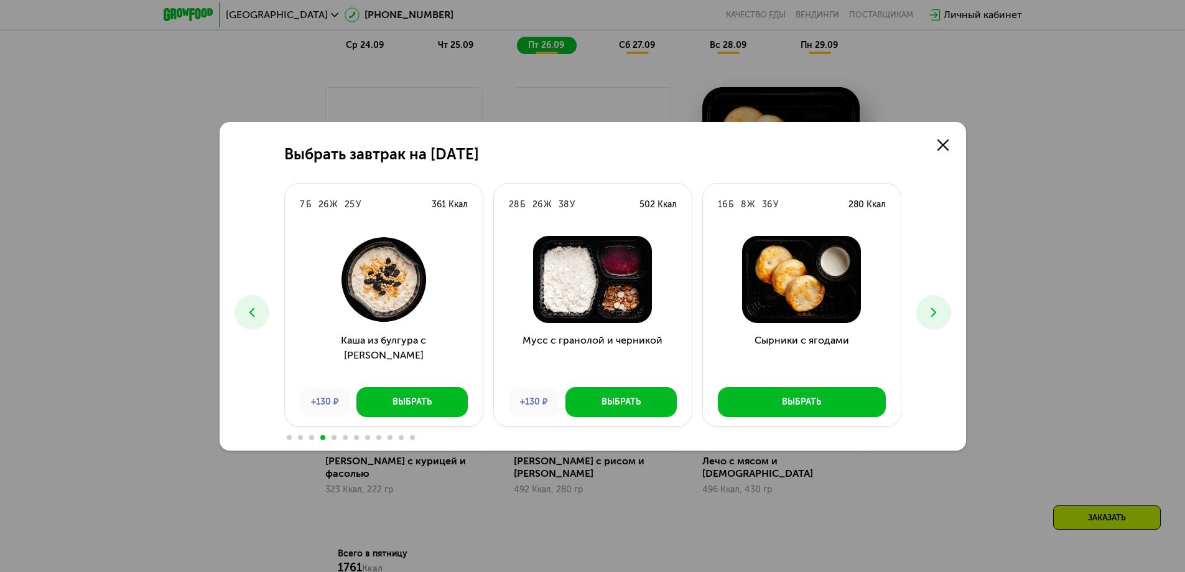
click at [926, 309] on icon at bounding box center [933, 312] width 15 height 15
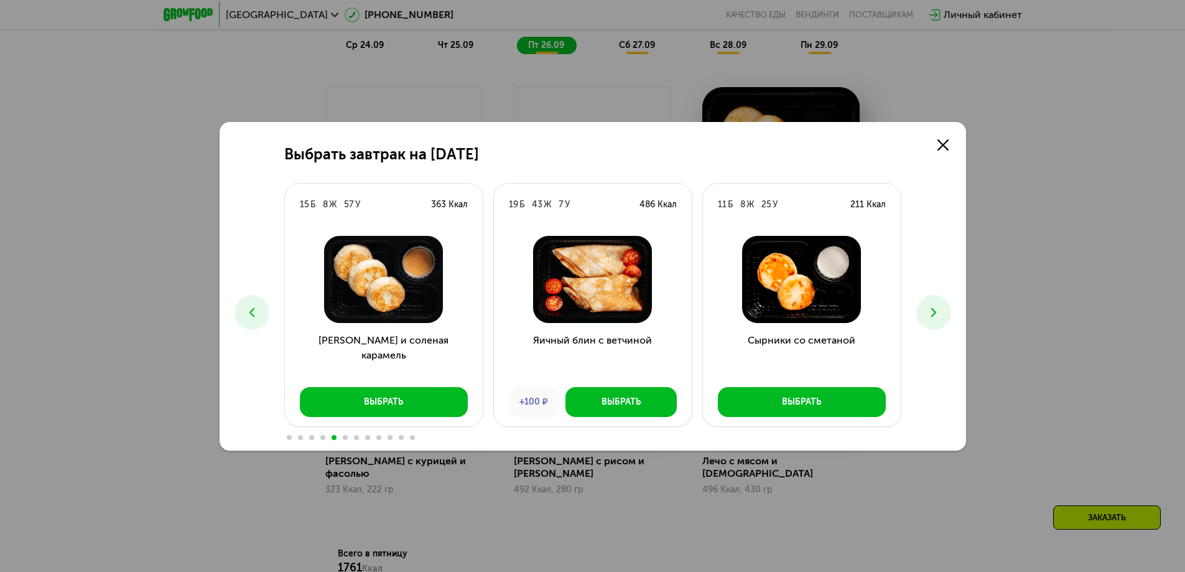
click at [929, 315] on icon at bounding box center [933, 312] width 15 height 15
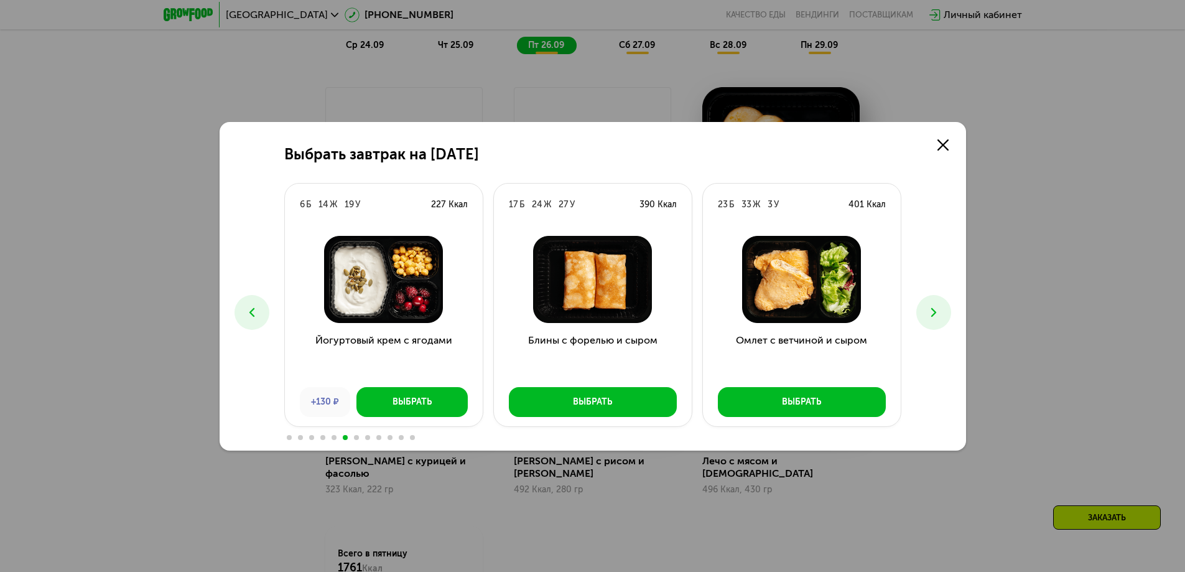
click at [941, 311] on button at bounding box center [933, 312] width 35 height 35
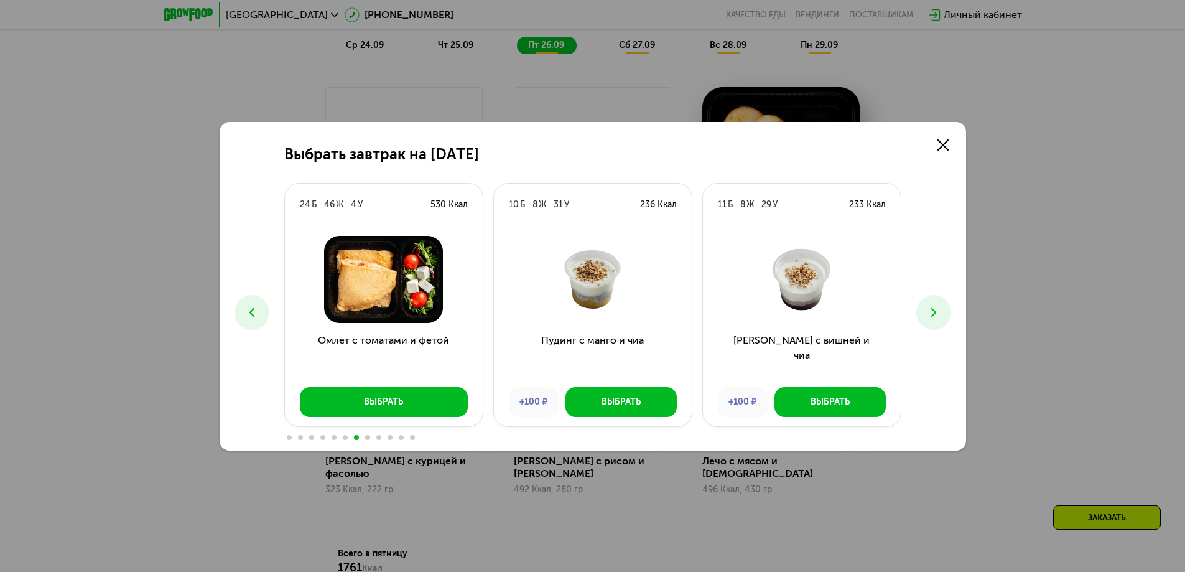
click at [926, 310] on icon at bounding box center [933, 312] width 15 height 15
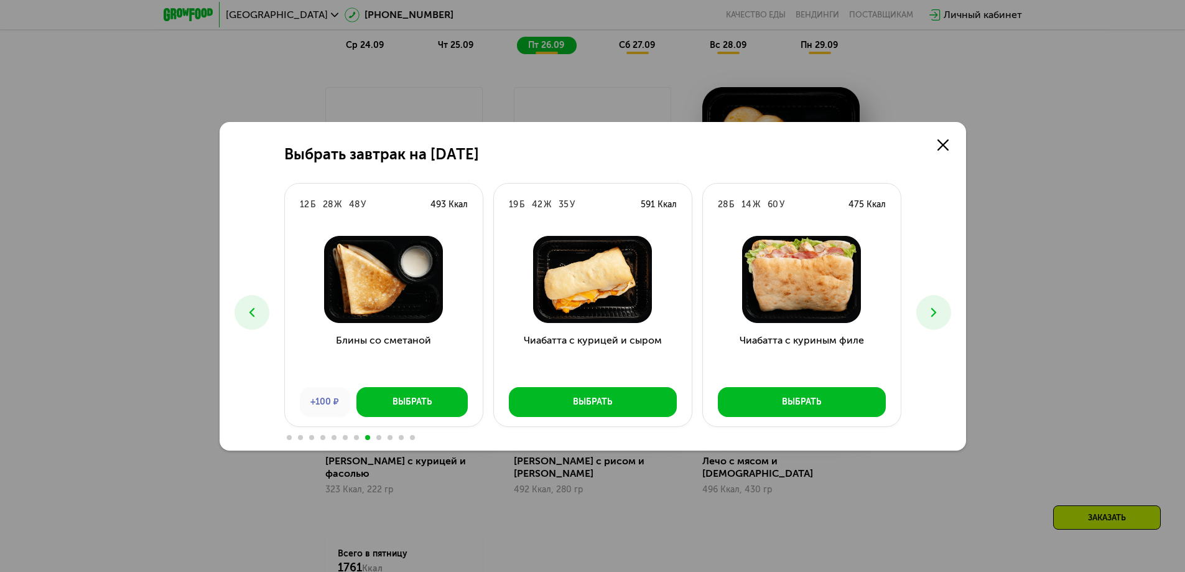
click at [936, 310] on icon at bounding box center [933, 312] width 15 height 15
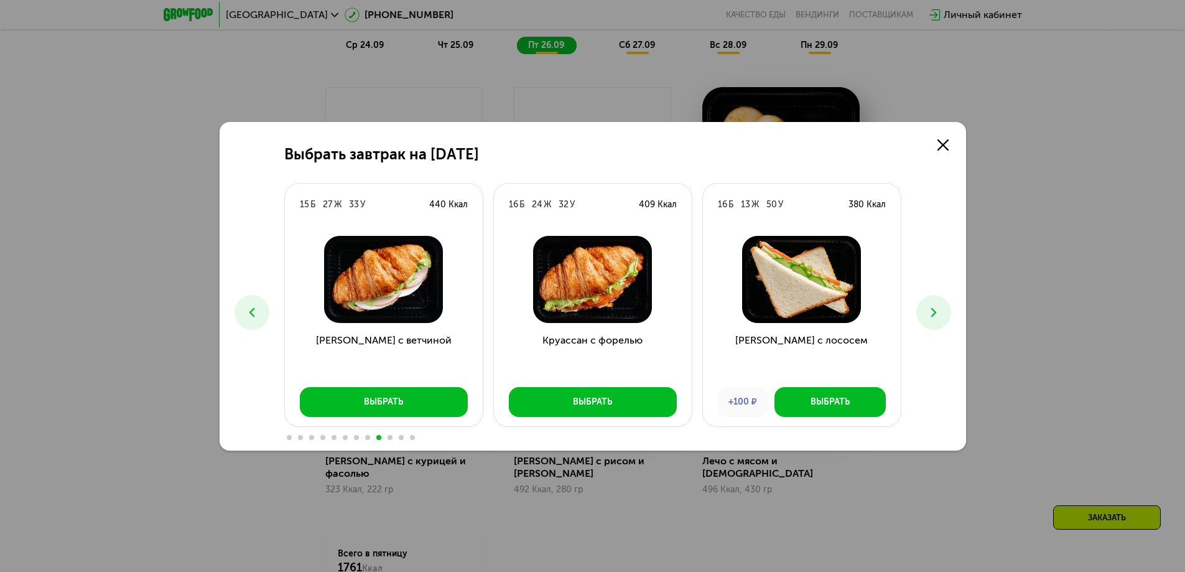
click at [927, 312] on icon at bounding box center [933, 312] width 15 height 15
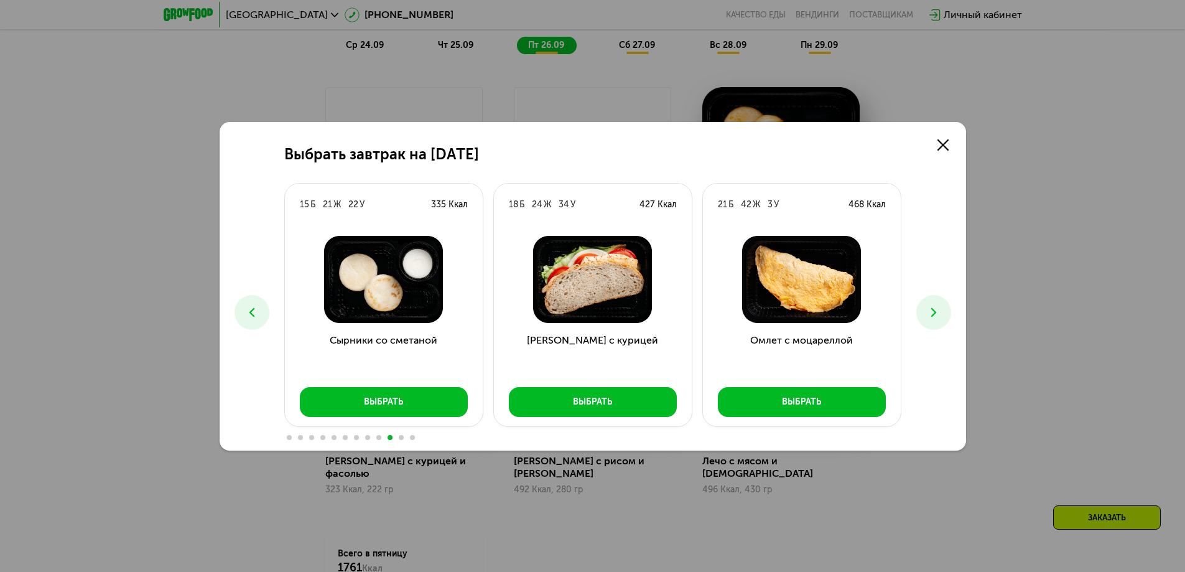
click at [937, 312] on icon at bounding box center [933, 312] width 15 height 15
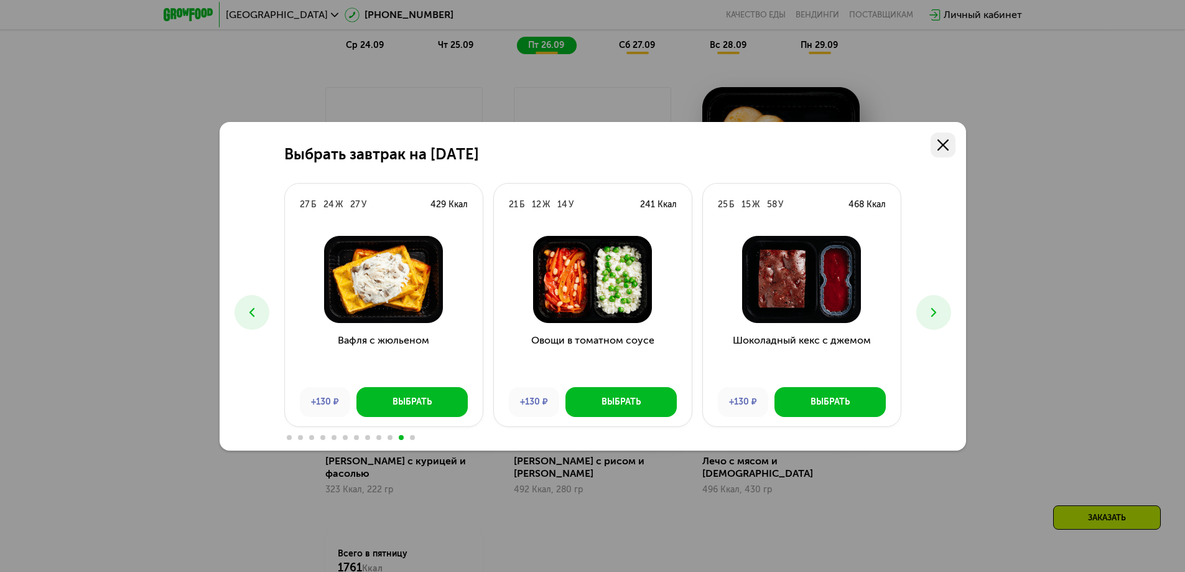
click at [945, 142] on use at bounding box center [942, 144] width 11 height 11
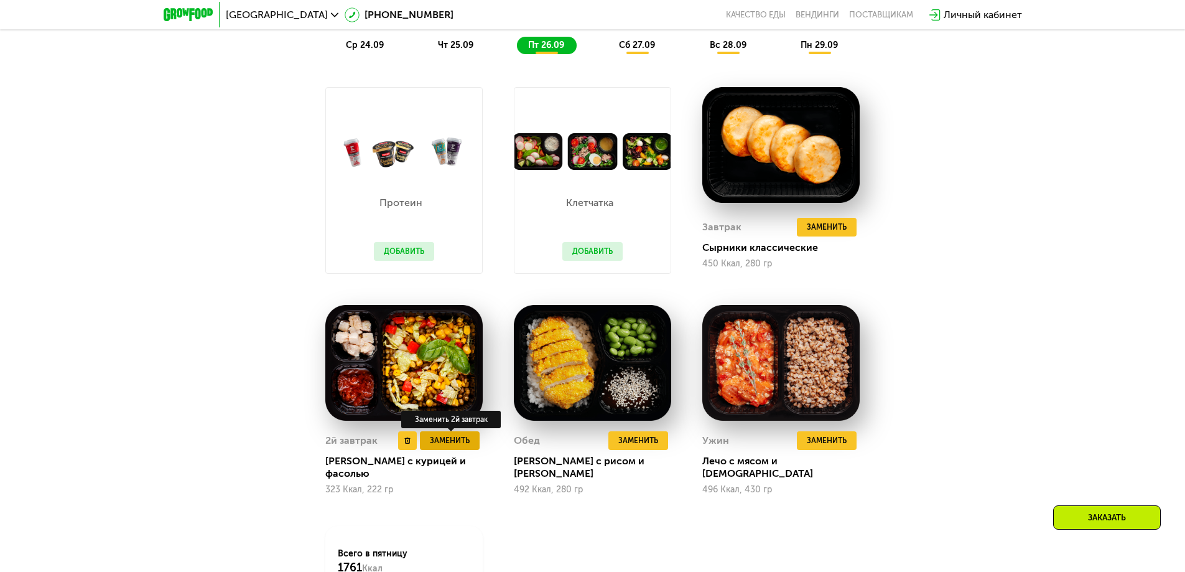
click at [448, 446] on span "Заменить" at bounding box center [450, 440] width 40 height 12
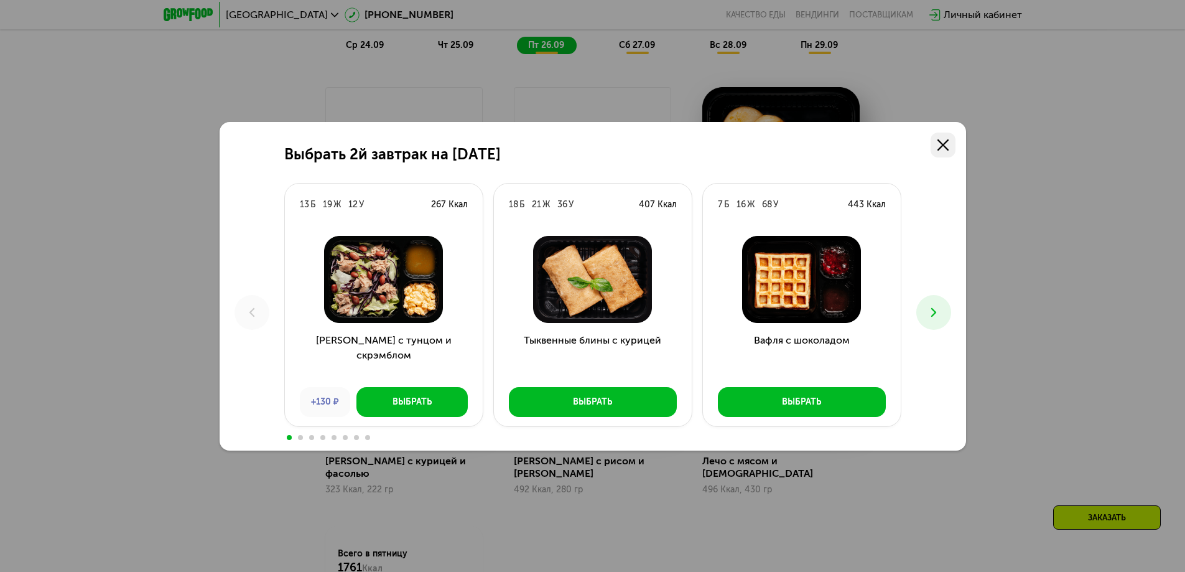
click at [944, 142] on icon at bounding box center [942, 144] width 11 height 11
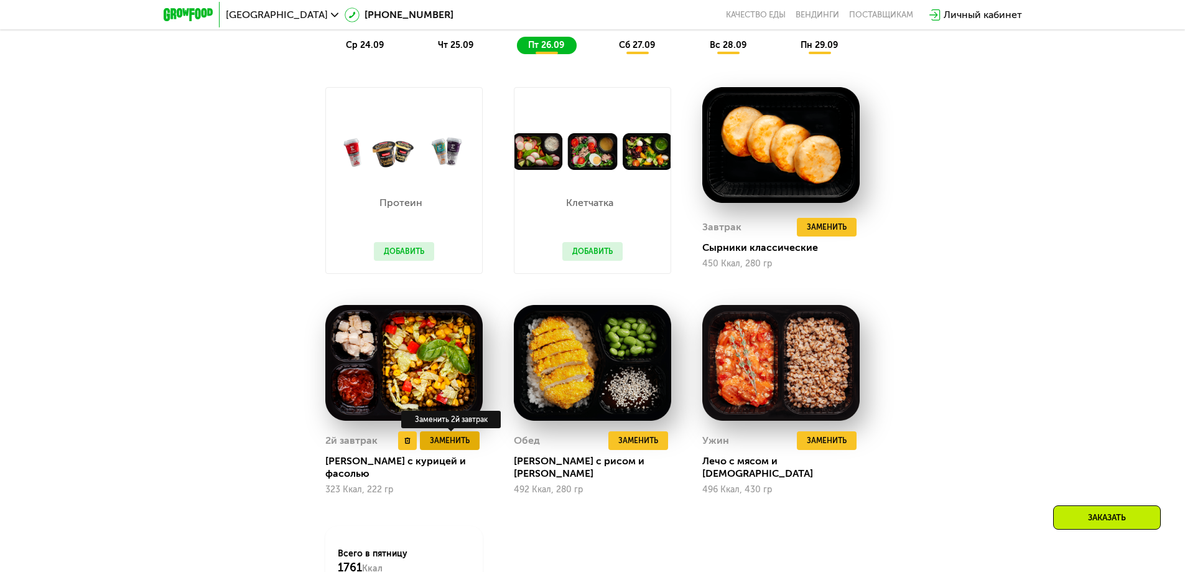
click at [450, 447] on span "Заменить" at bounding box center [450, 440] width 40 height 12
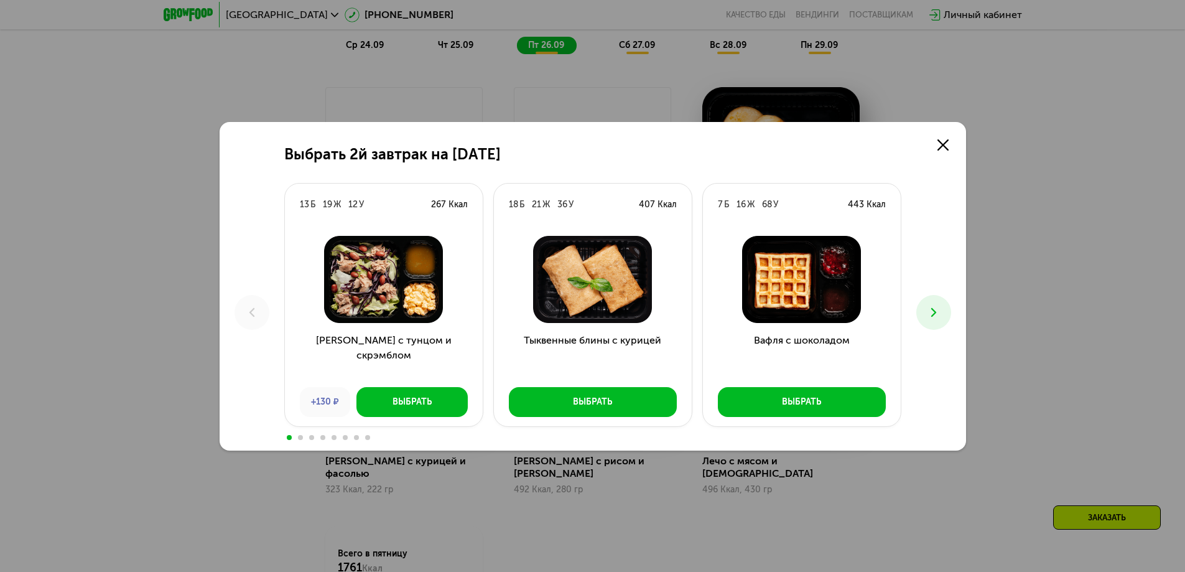
click at [940, 309] on icon at bounding box center [933, 312] width 15 height 15
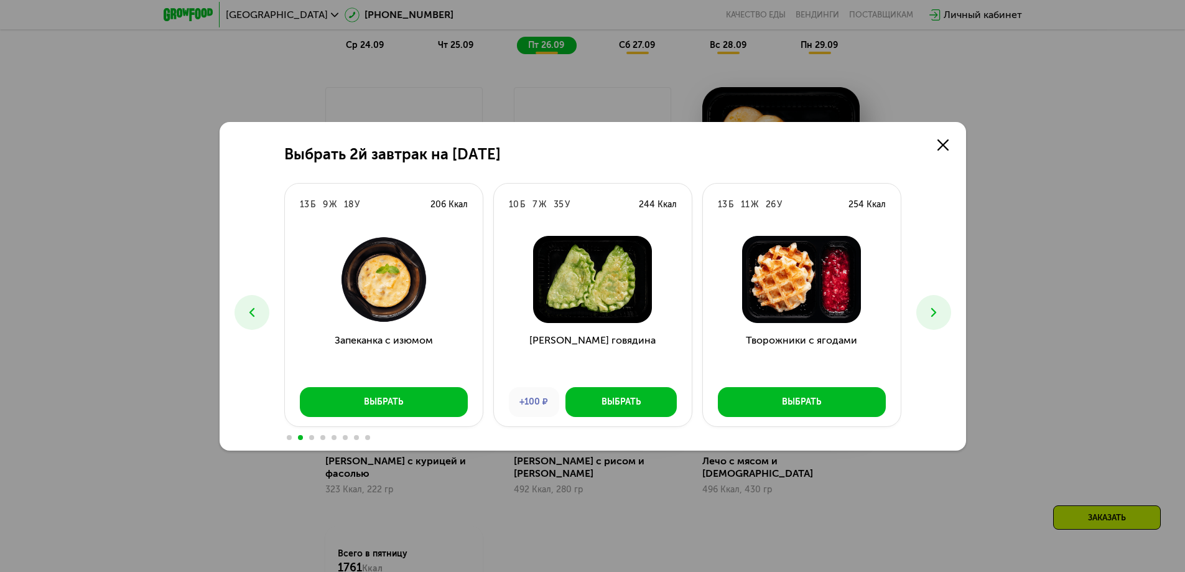
click at [942, 309] on button at bounding box center [933, 312] width 35 height 35
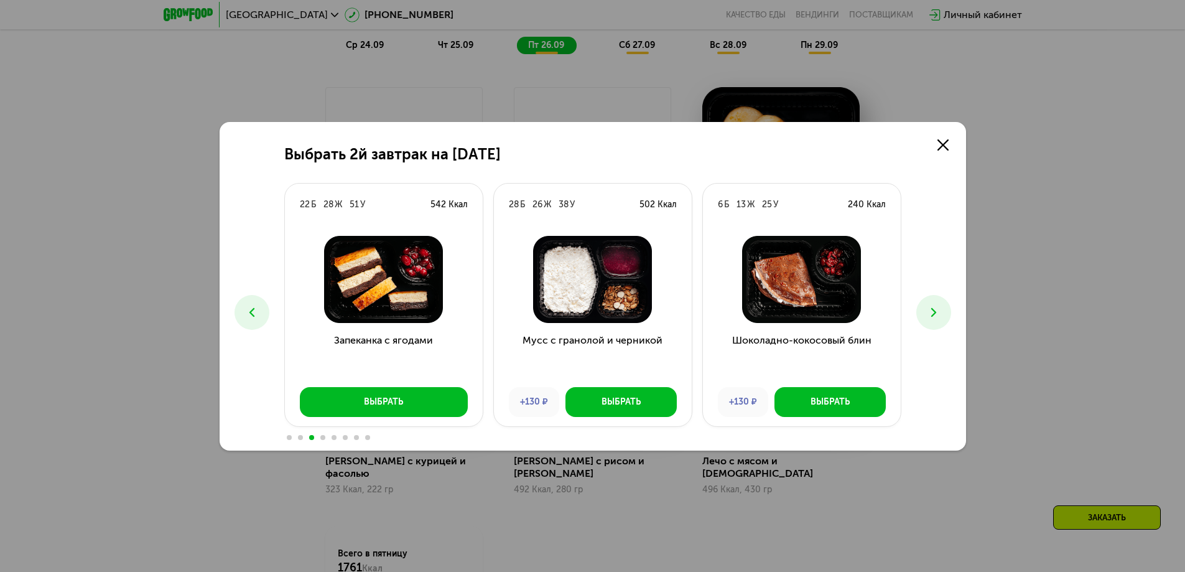
click at [930, 312] on icon at bounding box center [933, 312] width 15 height 15
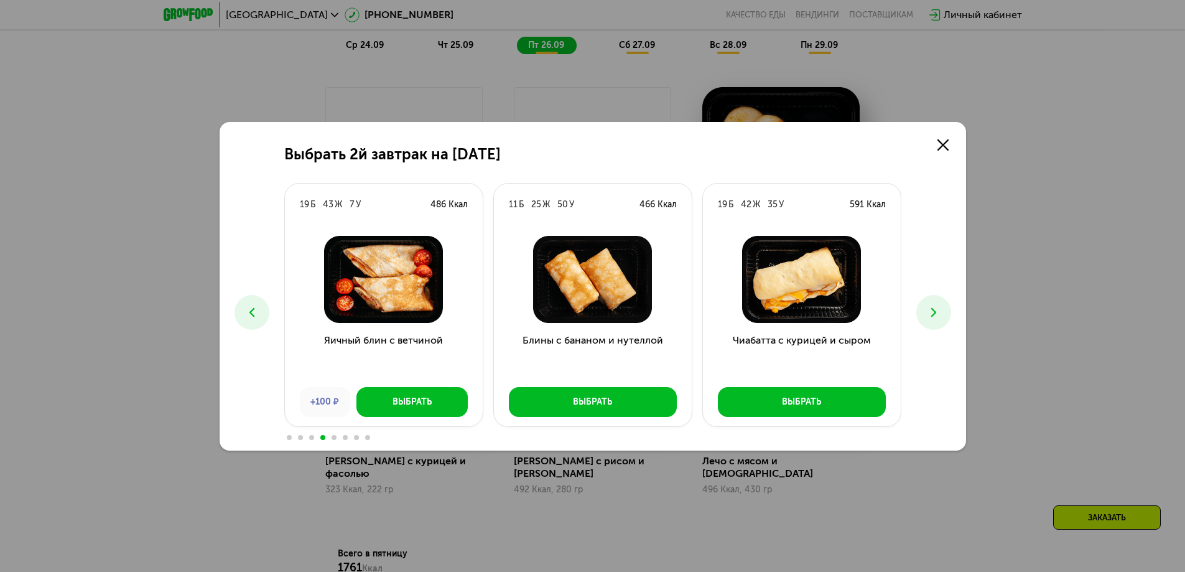
click at [930, 312] on icon at bounding box center [933, 312] width 15 height 15
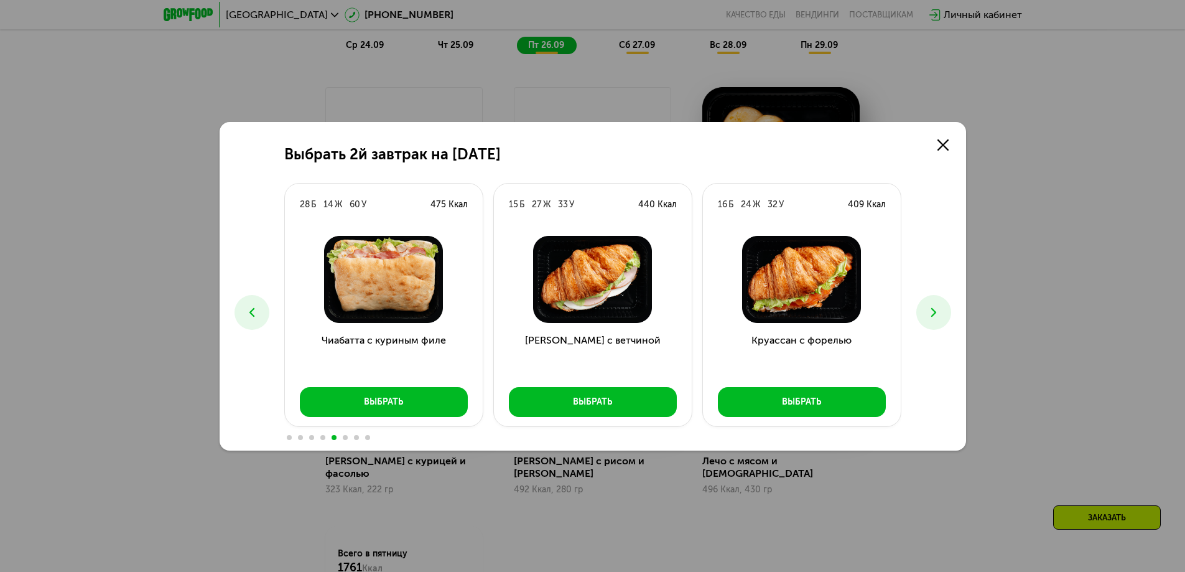
click at [930, 312] on icon at bounding box center [933, 312] width 15 height 15
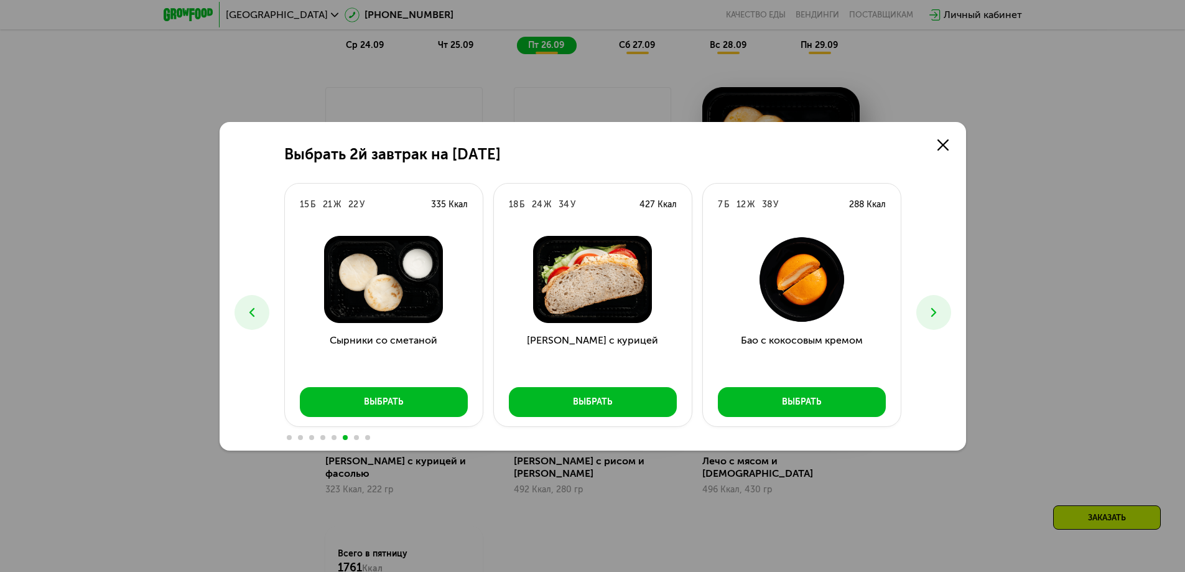
click at [931, 312] on icon at bounding box center [933, 312] width 15 height 15
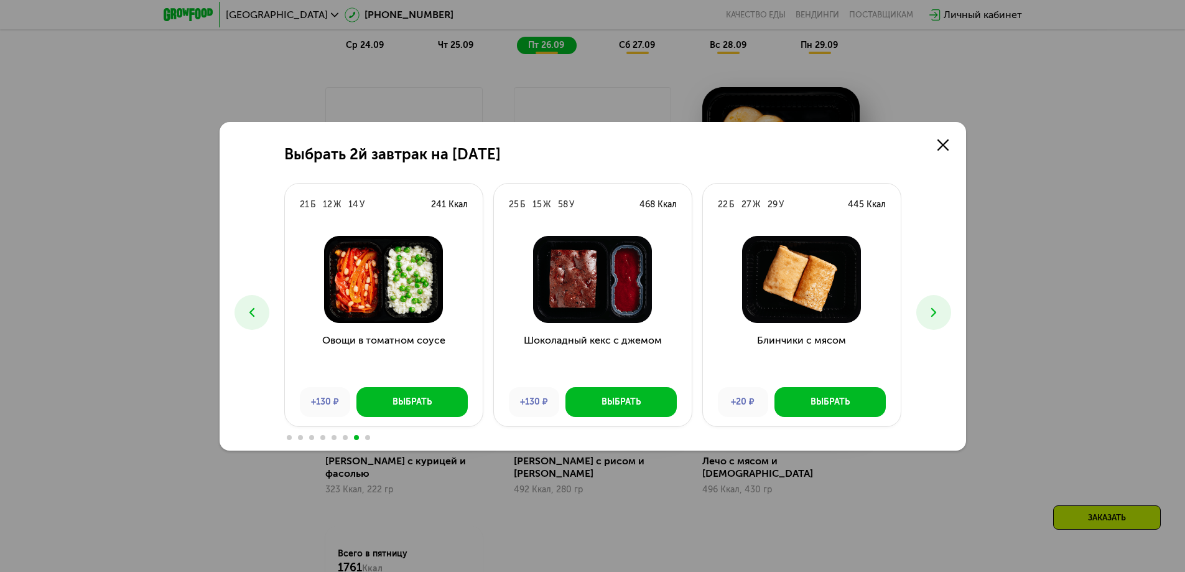
click at [929, 310] on icon at bounding box center [933, 312] width 15 height 15
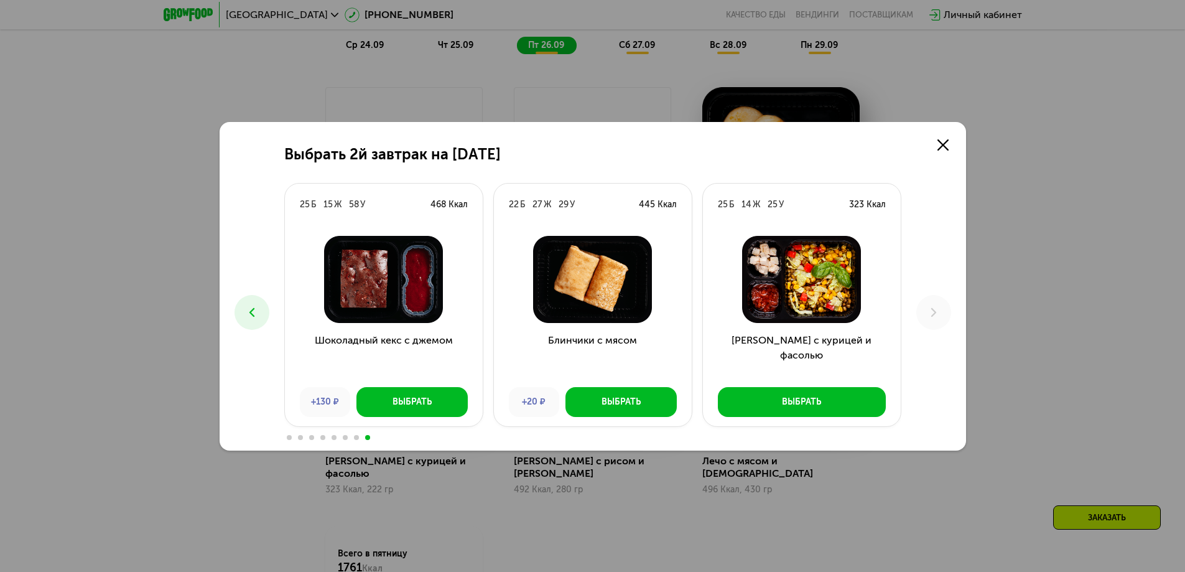
click at [244, 312] on icon at bounding box center [251, 312] width 15 height 15
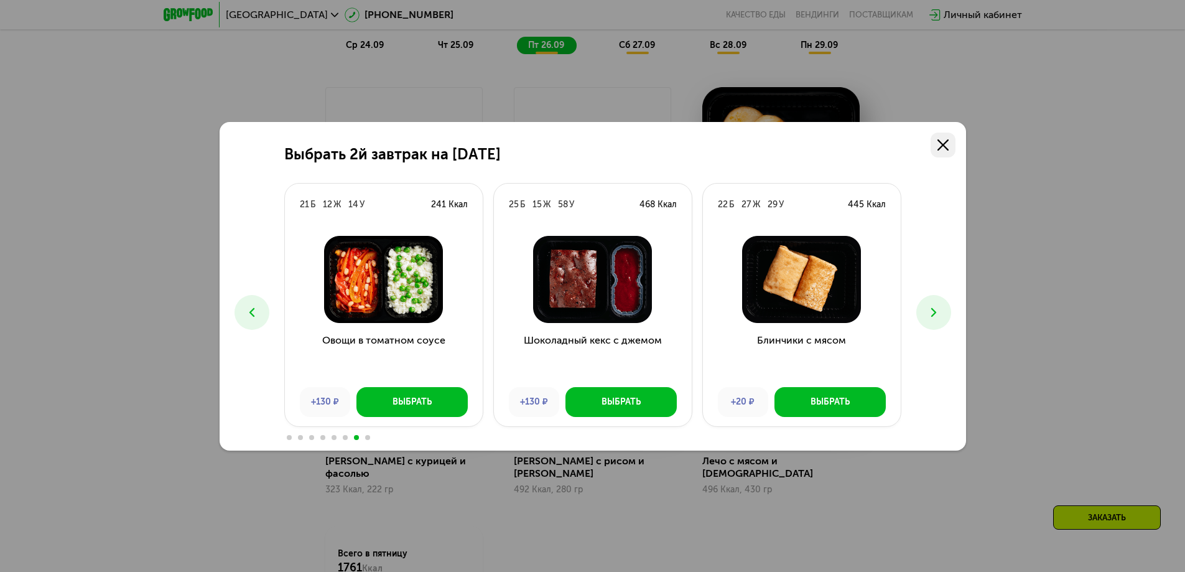
click at [947, 141] on icon at bounding box center [942, 144] width 11 height 11
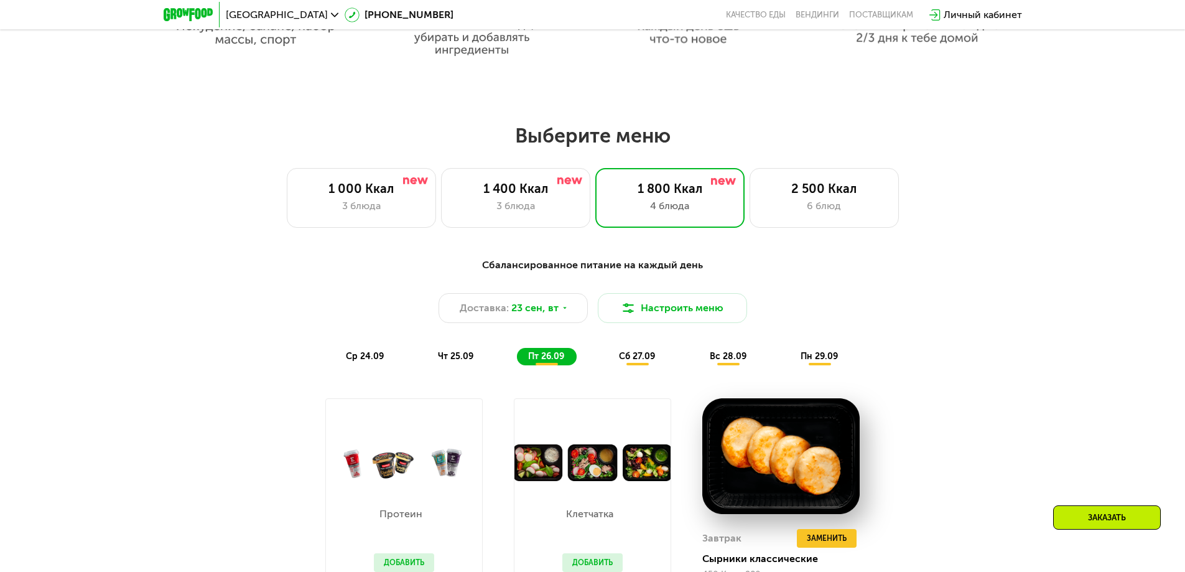
scroll to position [995, 0]
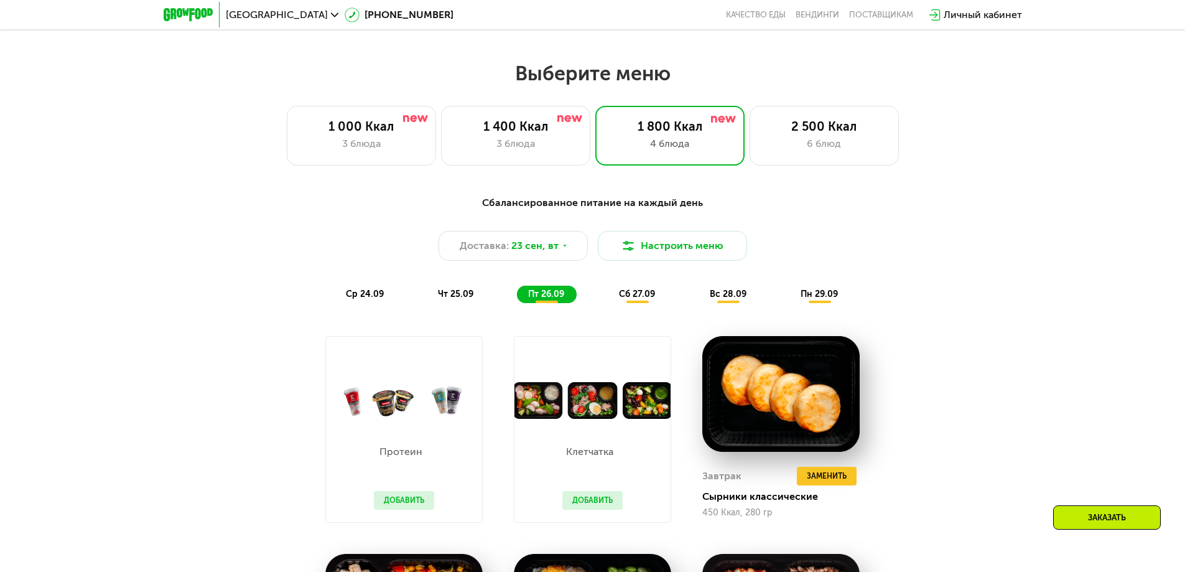
click at [636, 297] on span "сб 27.09" at bounding box center [637, 294] width 36 height 11
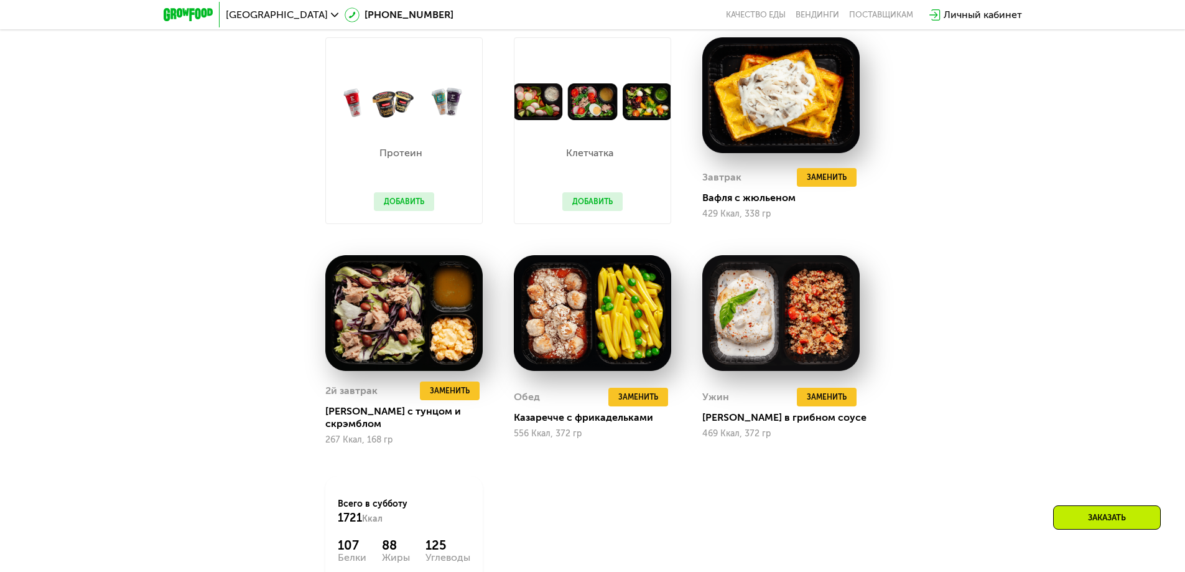
scroll to position [1369, 0]
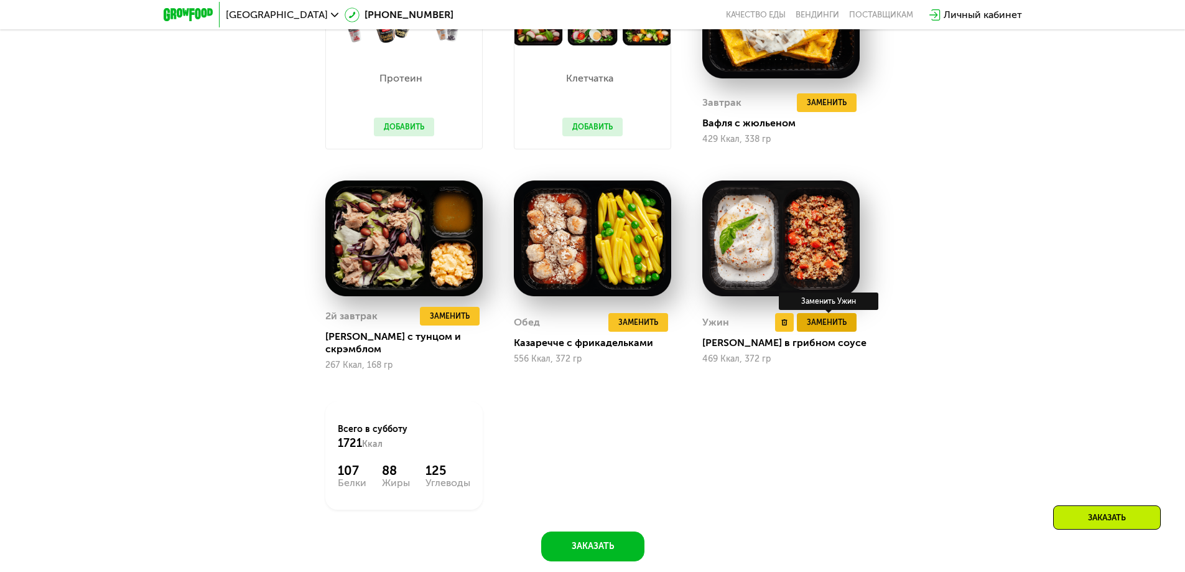
click at [826, 324] on span "Заменить" at bounding box center [827, 322] width 40 height 12
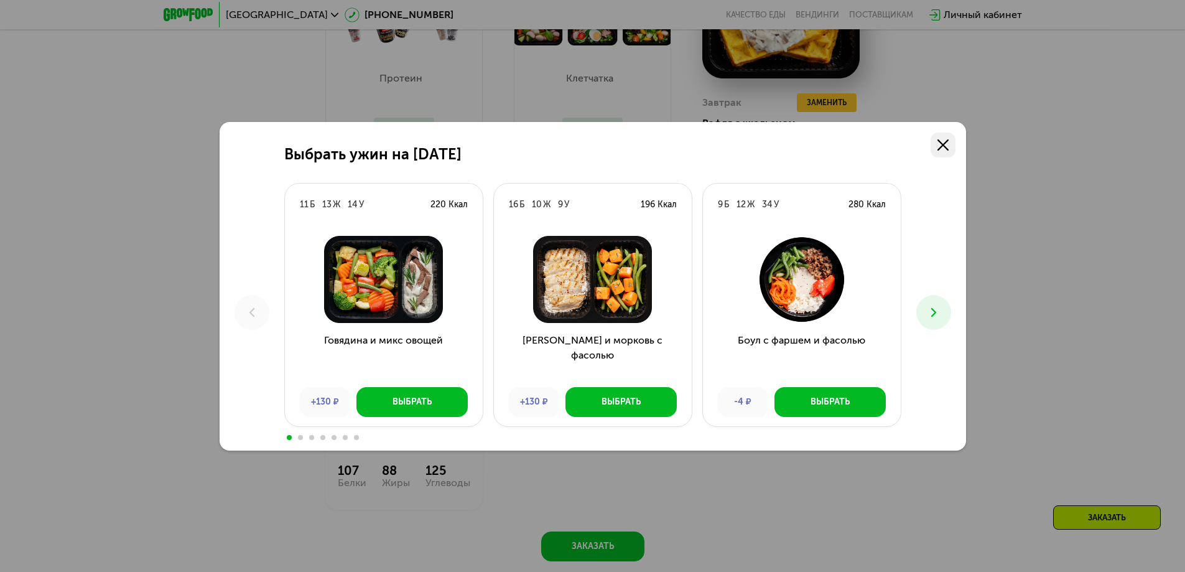
click at [936, 143] on link at bounding box center [943, 145] width 25 height 25
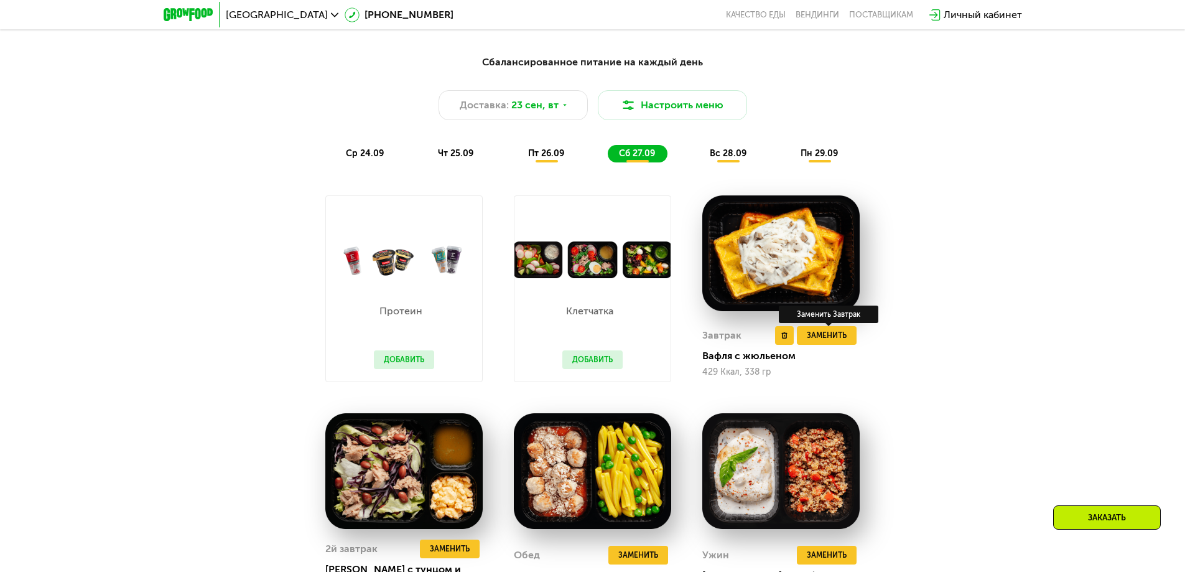
scroll to position [1120, 0]
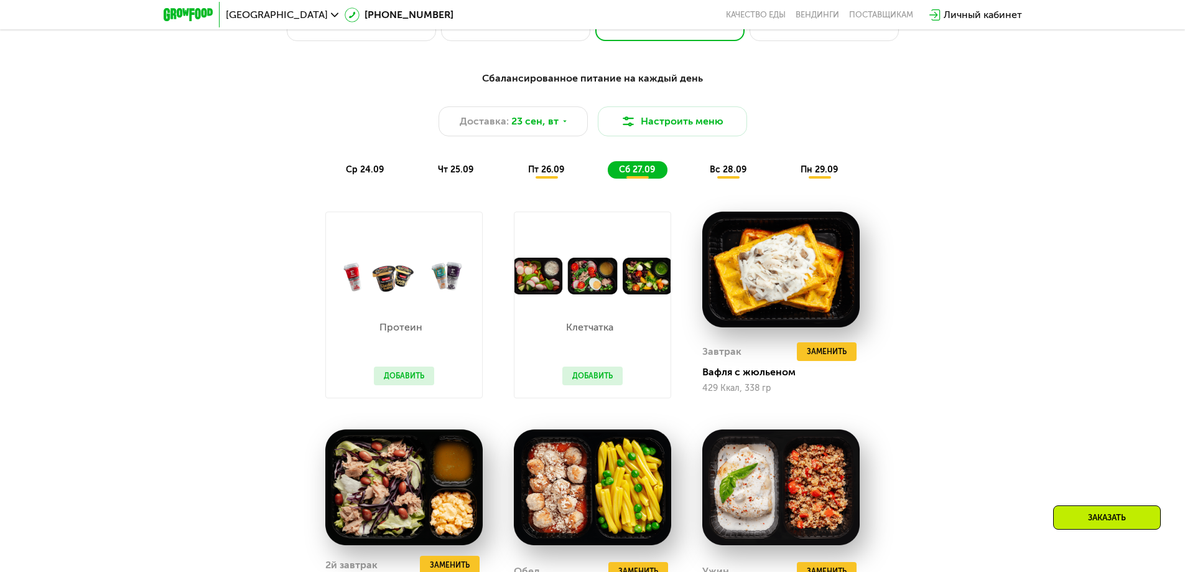
click at [736, 167] on div "вс 28.09" at bounding box center [729, 169] width 60 height 17
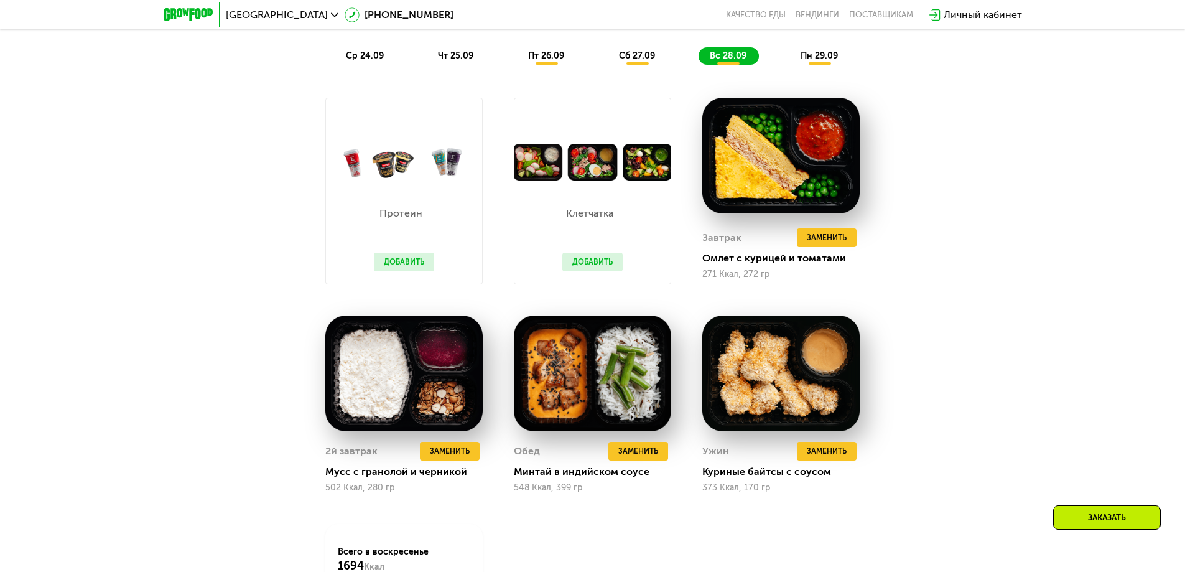
scroll to position [1244, 0]
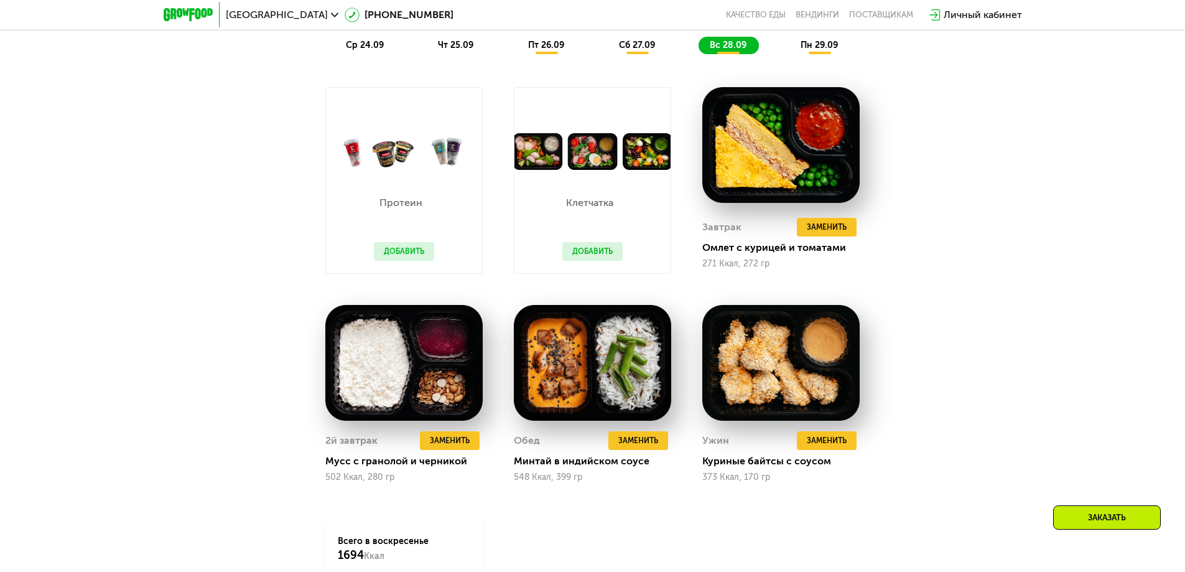
click at [817, 47] on span "пн 29.09" at bounding box center [819, 45] width 37 height 11
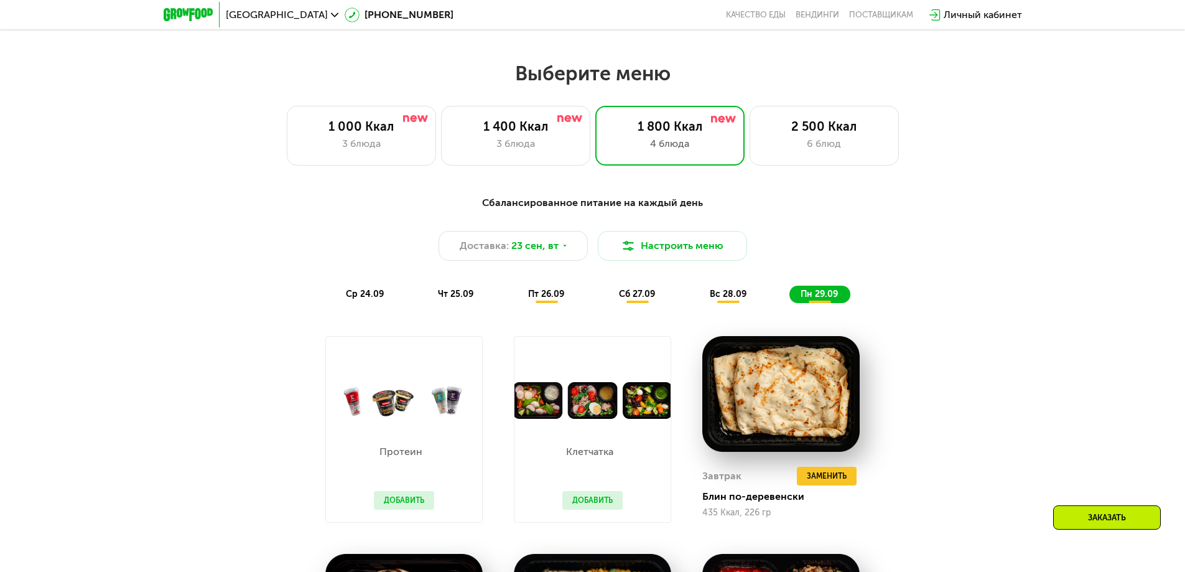
scroll to position [747, 0]
